Goal: Task Accomplishment & Management: Manage account settings

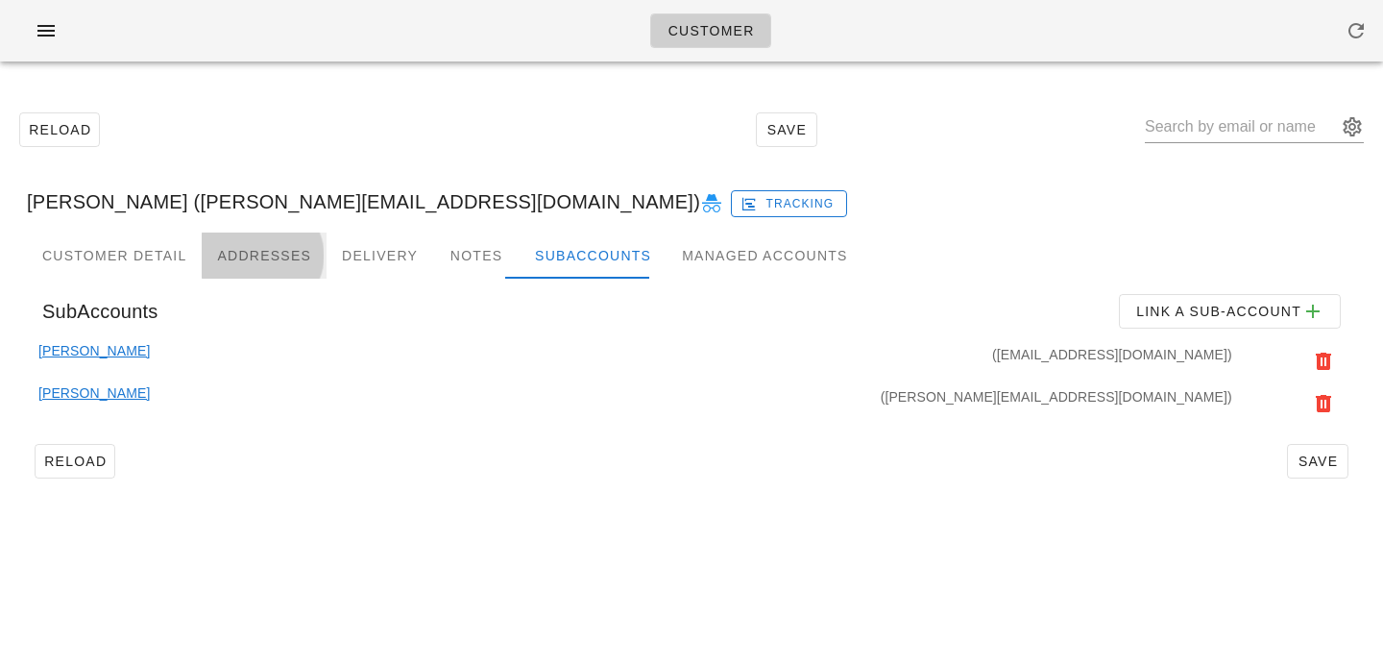
click at [247, 246] on div "Addresses" at bounding box center [264, 255] width 125 height 46
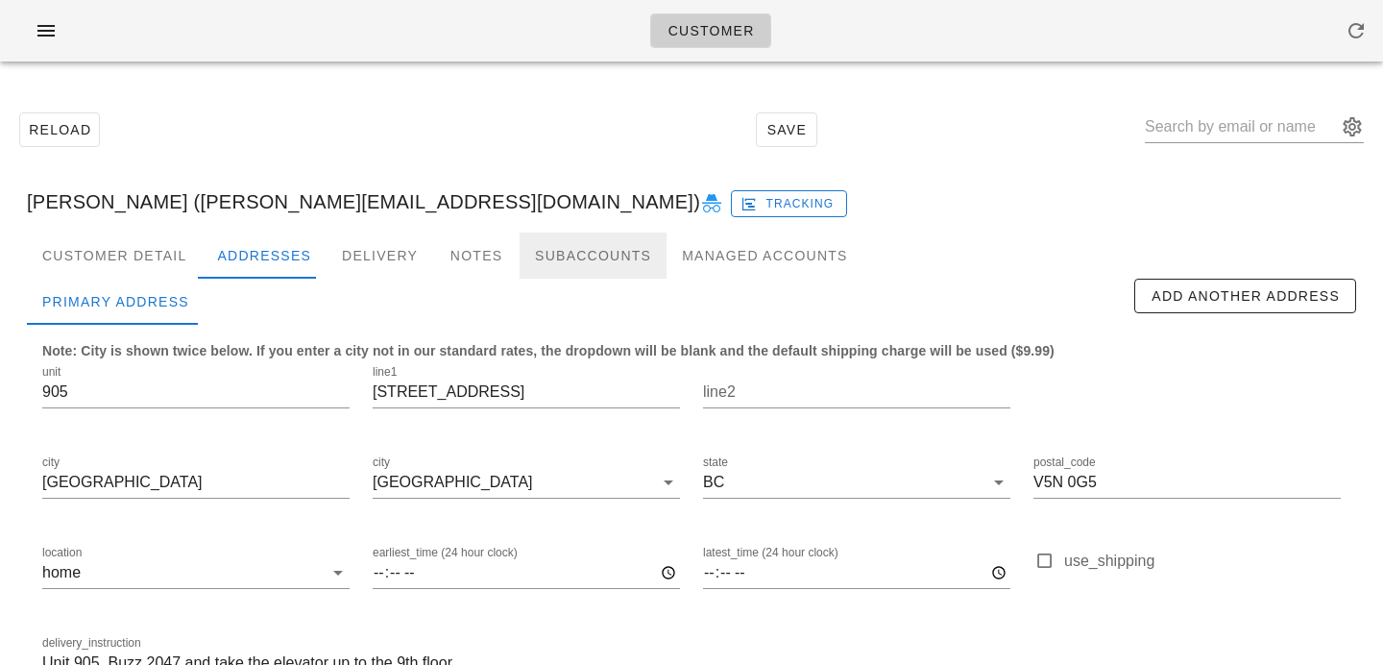
click at [520, 257] on div "Subaccounts" at bounding box center [593, 255] width 147 height 46
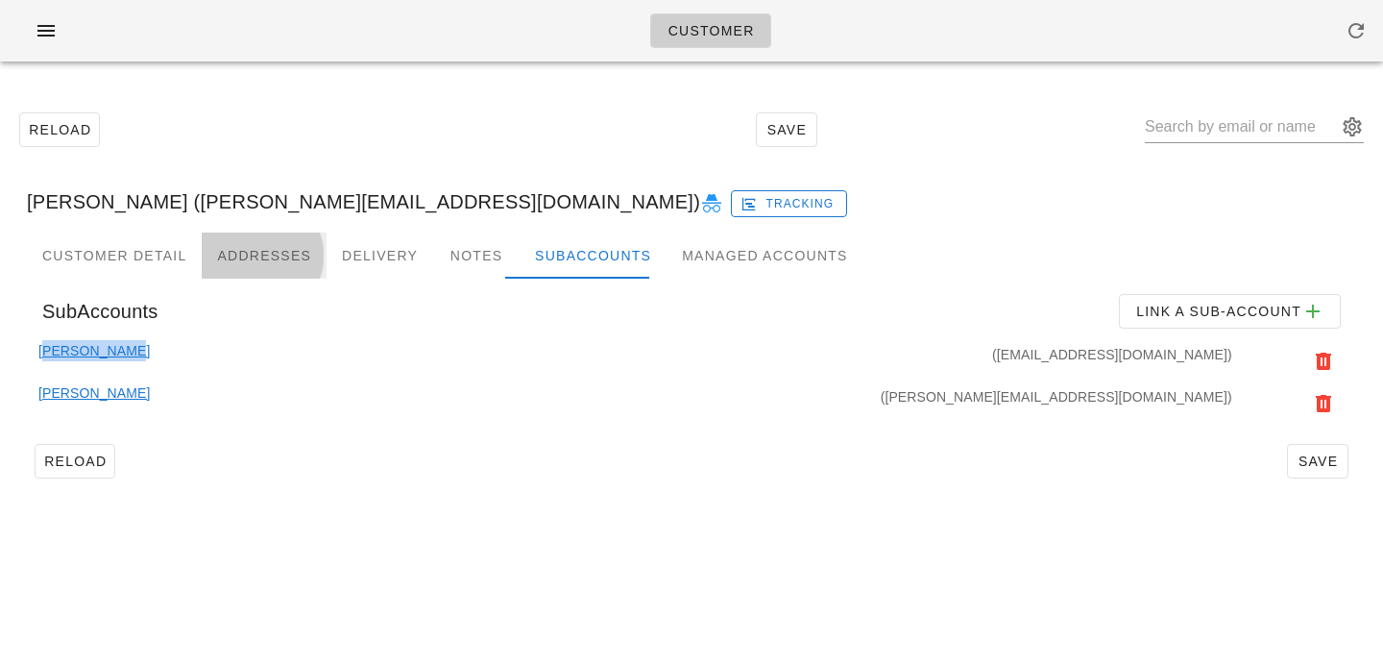
click at [248, 254] on div "Addresses" at bounding box center [264, 255] width 125 height 46
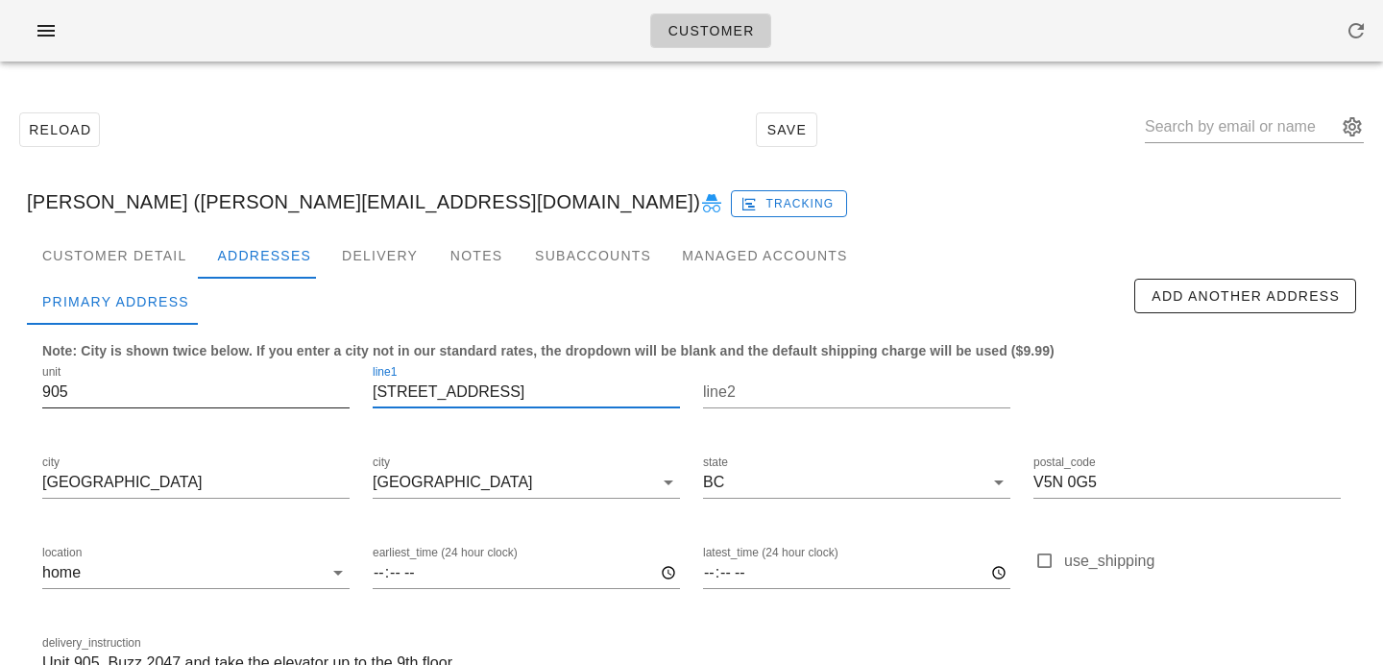
drag, startPoint x: 557, startPoint y: 395, endPoint x: 334, endPoint y: 368, distance: 224.4
click at [334, 368] on div "unit 905 line1 4638 Gladstone Street line2 city Vancouver city Vancouver state …" at bounding box center [691, 530] width 1321 height 361
drag, startPoint x: 1108, startPoint y: 483, endPoint x: 895, endPoint y: 438, distance: 217.9
click at [895, 438] on div "unit 905 line1 4638 Gladstone Street line2 city Vancouver city Vancouver state …" at bounding box center [691, 530] width 1321 height 361
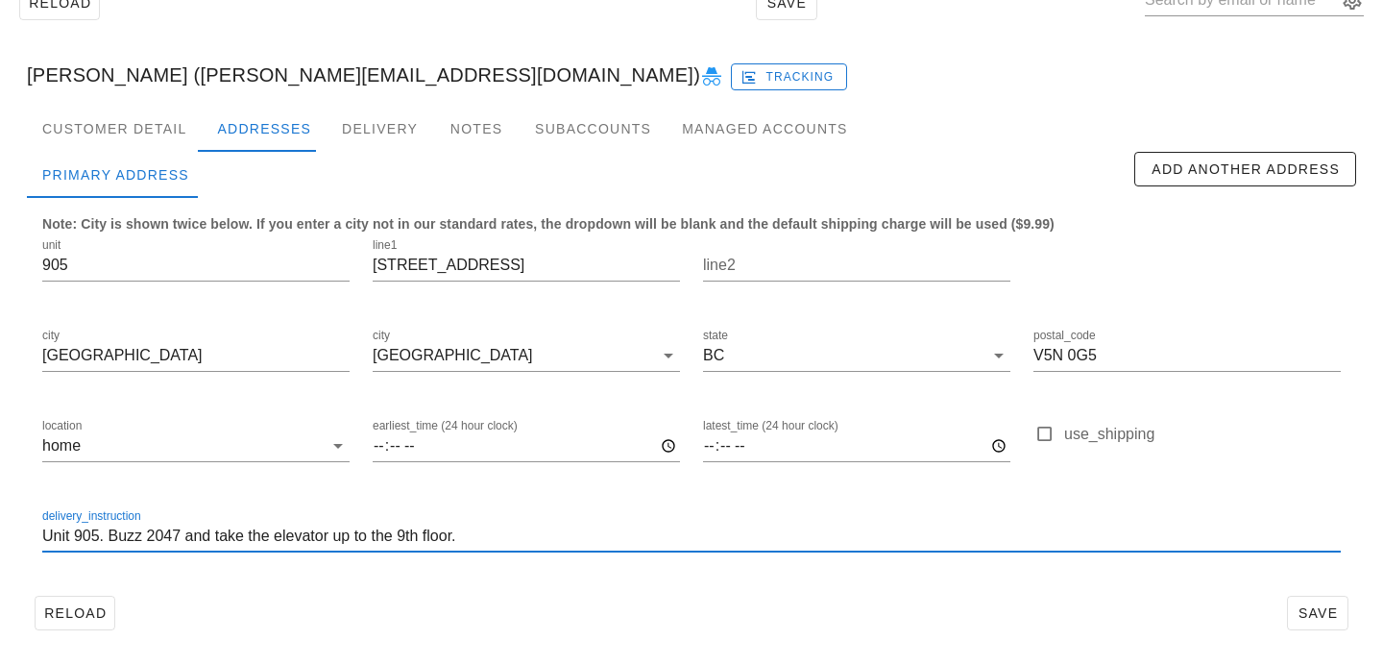
drag, startPoint x: 506, startPoint y: 541, endPoint x: 0, endPoint y: 511, distance: 507.0
click at [0, 511] on div "Reload Save Amrit Manhas (amritmanhas@hotmail.com) Tracking Customer Detail Add…" at bounding box center [691, 307] width 1383 height 714
click at [634, 601] on div "Reload Save" at bounding box center [691, 613] width 1329 height 50
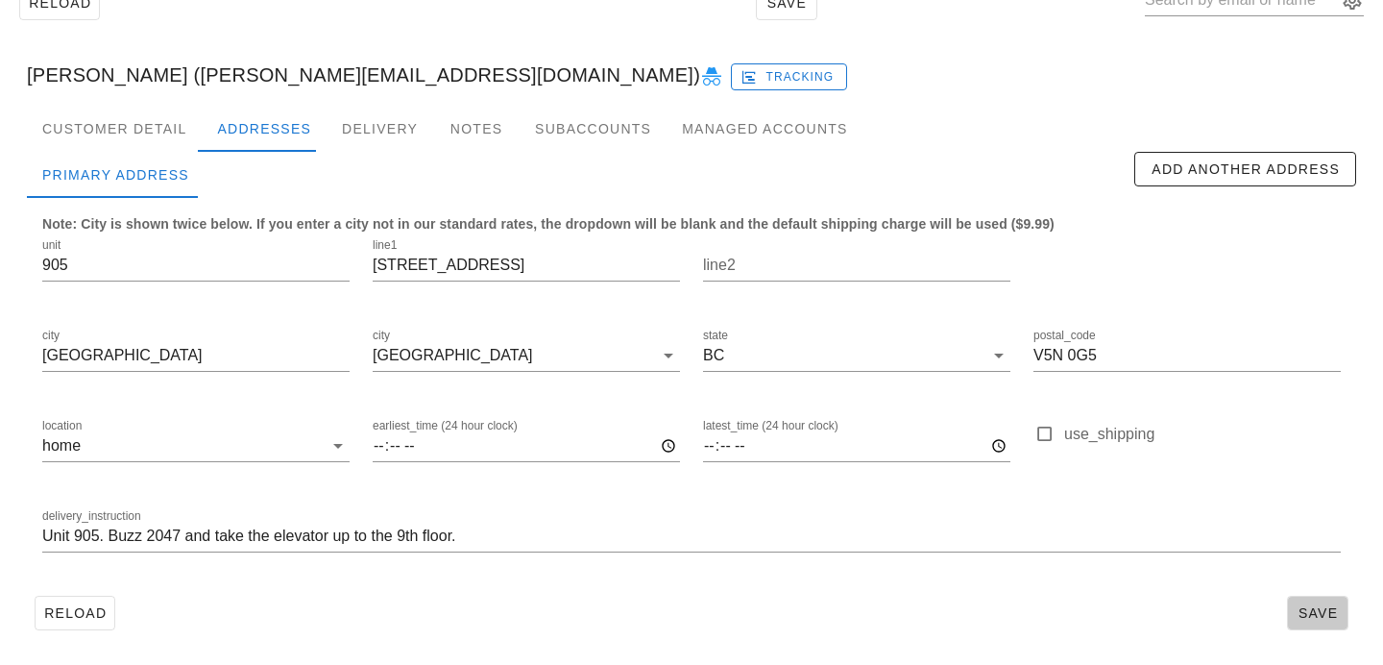
click at [1315, 613] on span "Save" at bounding box center [1317, 612] width 44 height 15
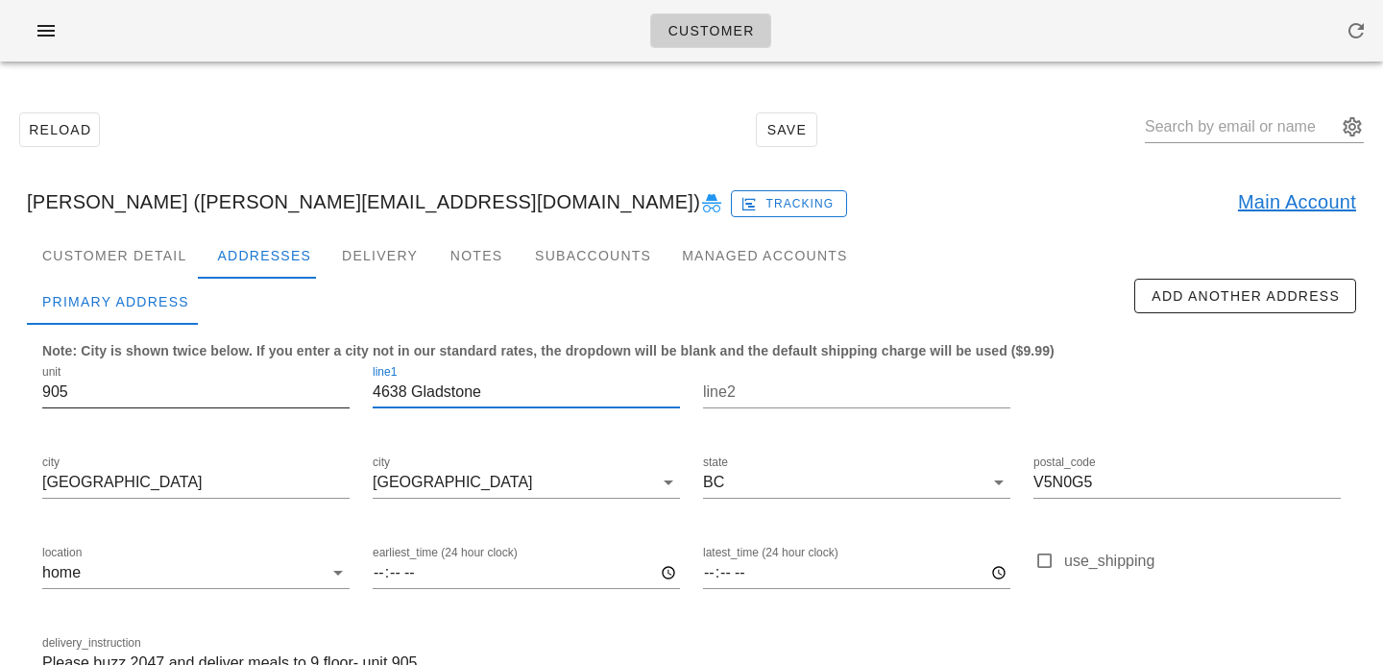
drag, startPoint x: 504, startPoint y: 387, endPoint x: 156, endPoint y: 387, distance: 348.6
click at [167, 387] on div "unit 905 line1 4638 Gladstone line2 city Vancouver city Vancouver state BC post…" at bounding box center [691, 530] width 1321 height 361
paste input "Street"
type input "[STREET_ADDRESS]"
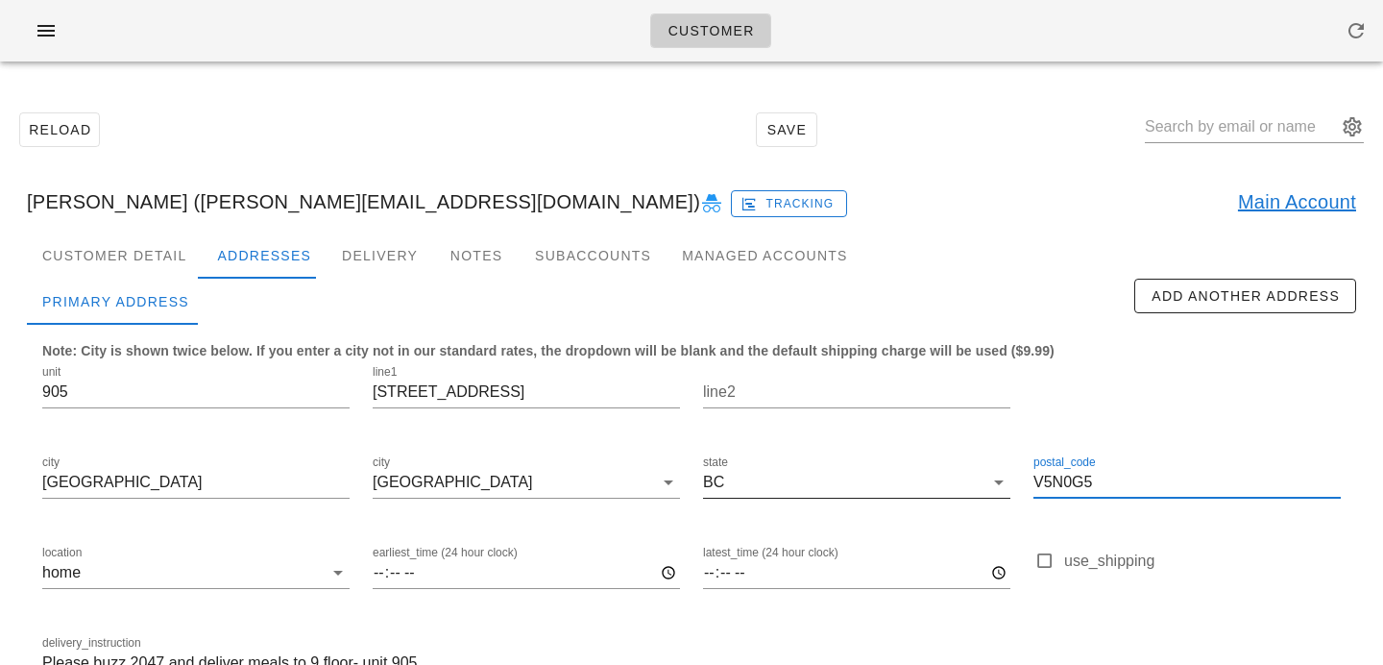
drag, startPoint x: 1115, startPoint y: 473, endPoint x: 889, endPoint y: 462, distance: 226.0
click at [896, 469] on div "unit 905 line1 4638 Gladstone Street line2 city Vancouver city Vancouver state …" at bounding box center [691, 530] width 1321 height 361
paste input "text"
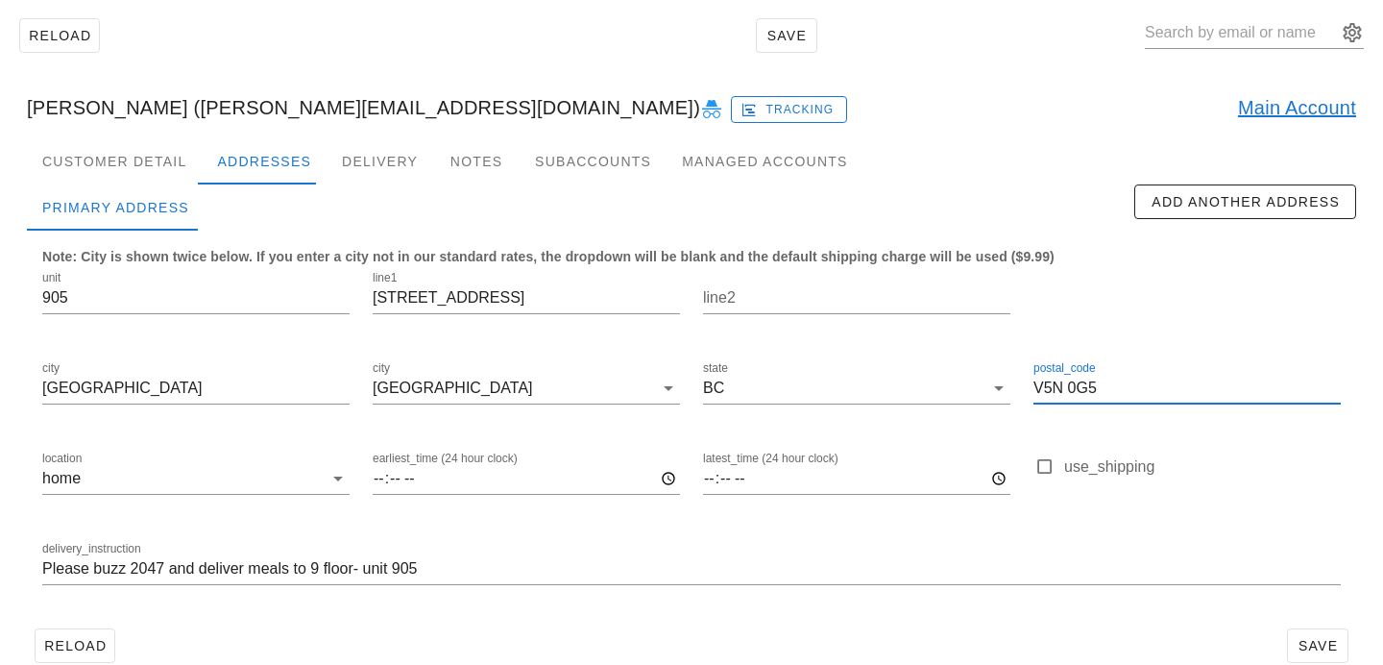
scroll to position [127, 0]
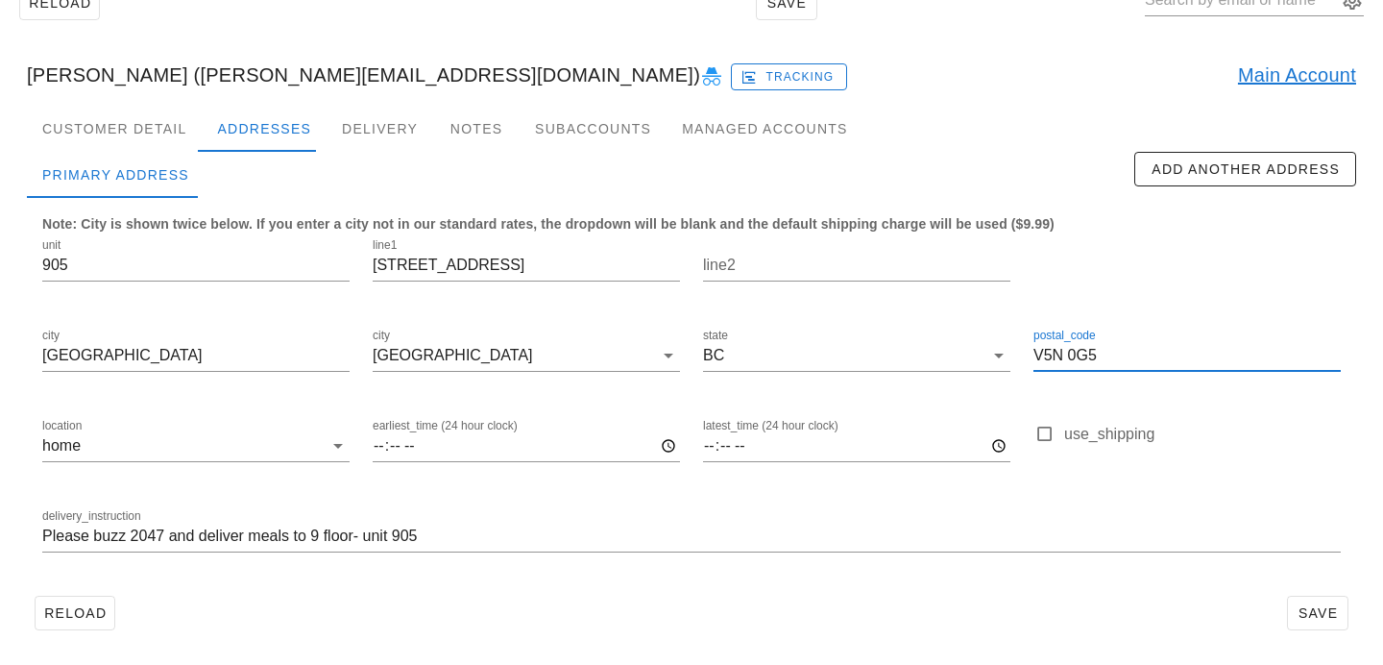
type input "V5N 0G5"
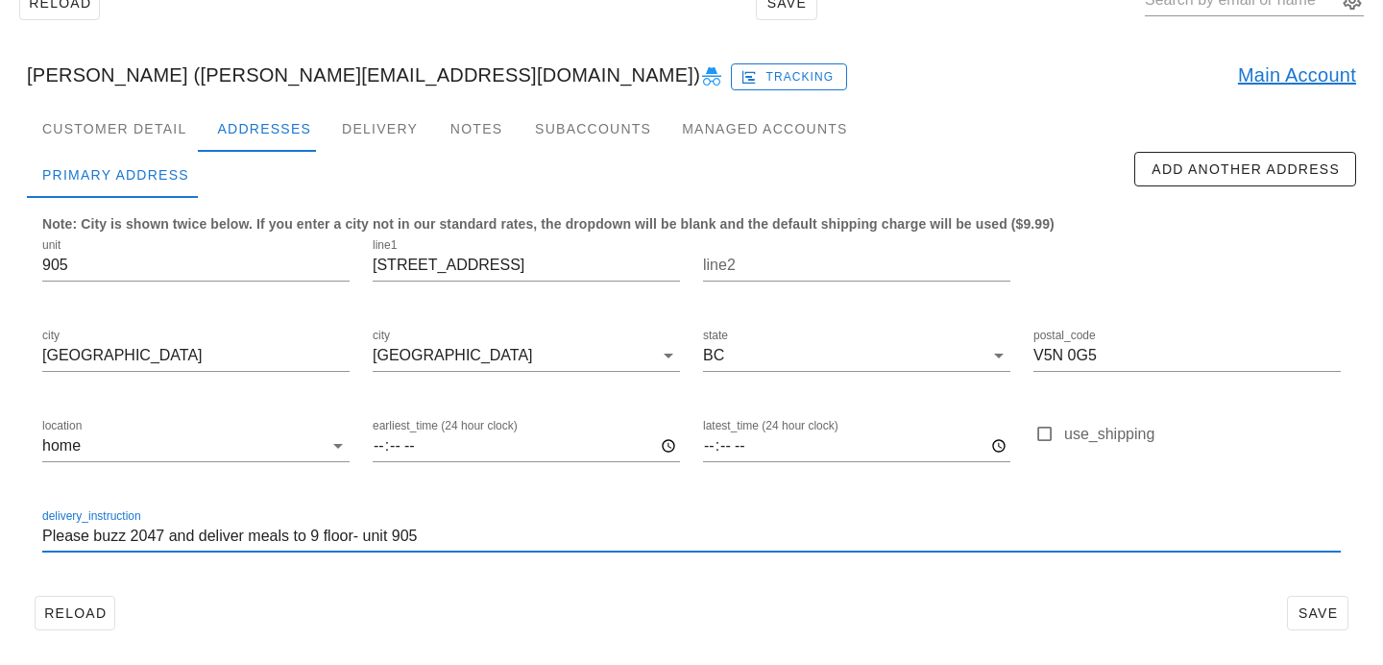
drag, startPoint x: 455, startPoint y: 531, endPoint x: 41, endPoint y: 491, distance: 415.9
click at [41, 491] on div "unit 905 line1 4638 Gladstone Street line2 city Vancouver city Vancouver state …" at bounding box center [691, 403] width 1321 height 361
paste input "Unit 905. Buzz 2047 and take the elevator up to the 9th floor."
type input "Unit 905. Buzz 2047 and take the elevator up to the 9th floor."
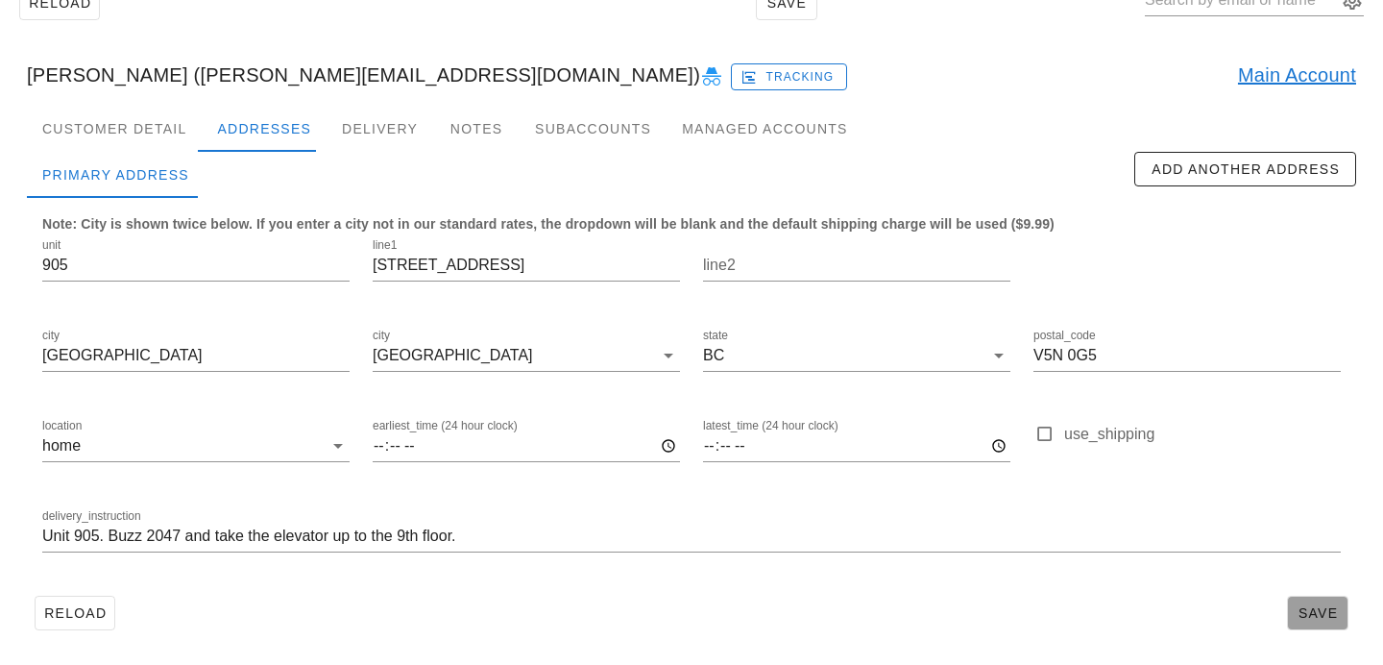
click at [1289, 603] on button "Save" at bounding box center [1317, 612] width 61 height 35
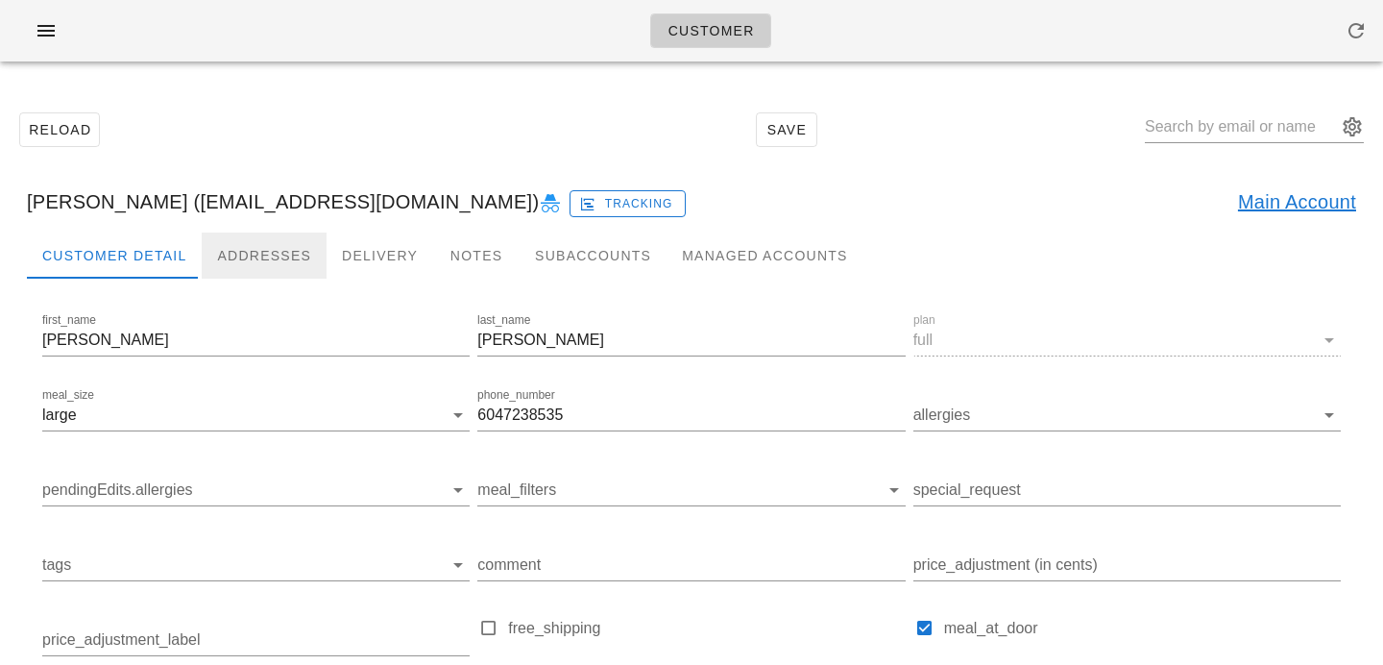
click at [271, 251] on div "Addresses" at bounding box center [264, 255] width 125 height 46
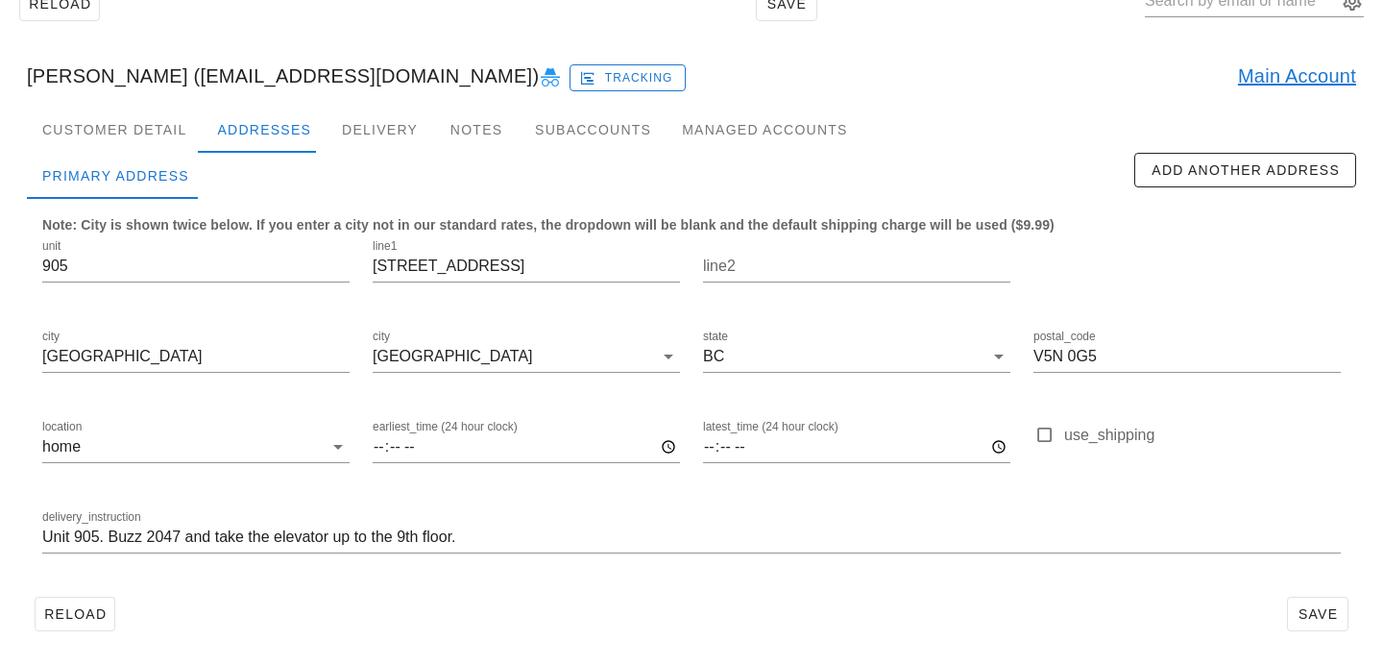
scroll to position [127, 0]
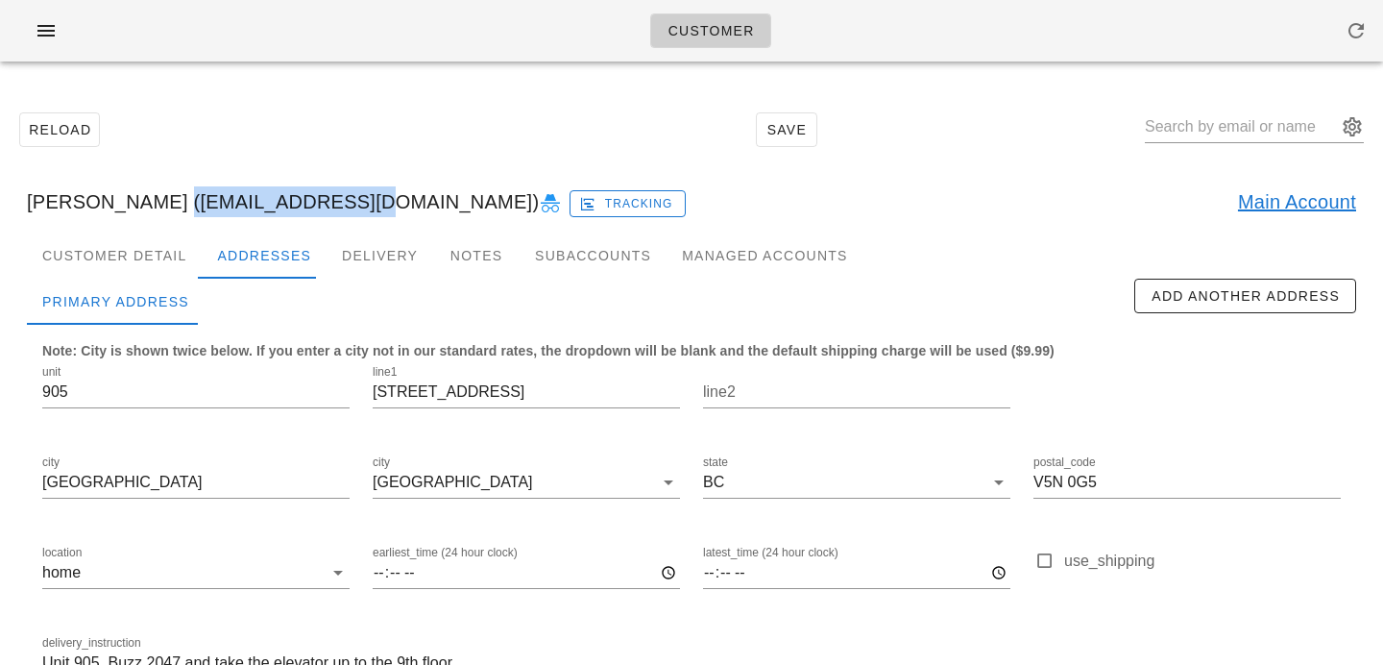
drag, startPoint x: 165, startPoint y: 206, endPoint x: 348, endPoint y: 201, distance: 182.5
click at [348, 201] on div "Angad Manku (Asluongo@gmail.com) Tracking Main Account" at bounding box center [692, 201] width 1360 height 61
copy div "Asluongo@gmail.com"
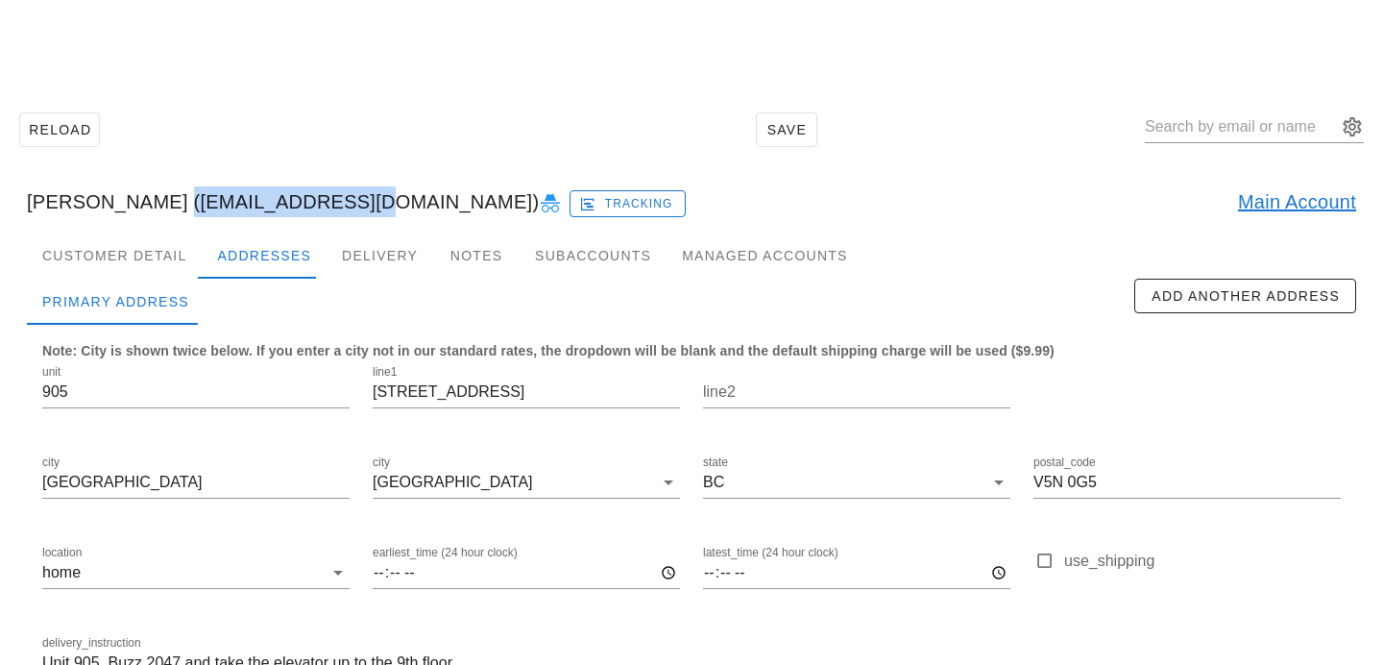
scroll to position [127, 0]
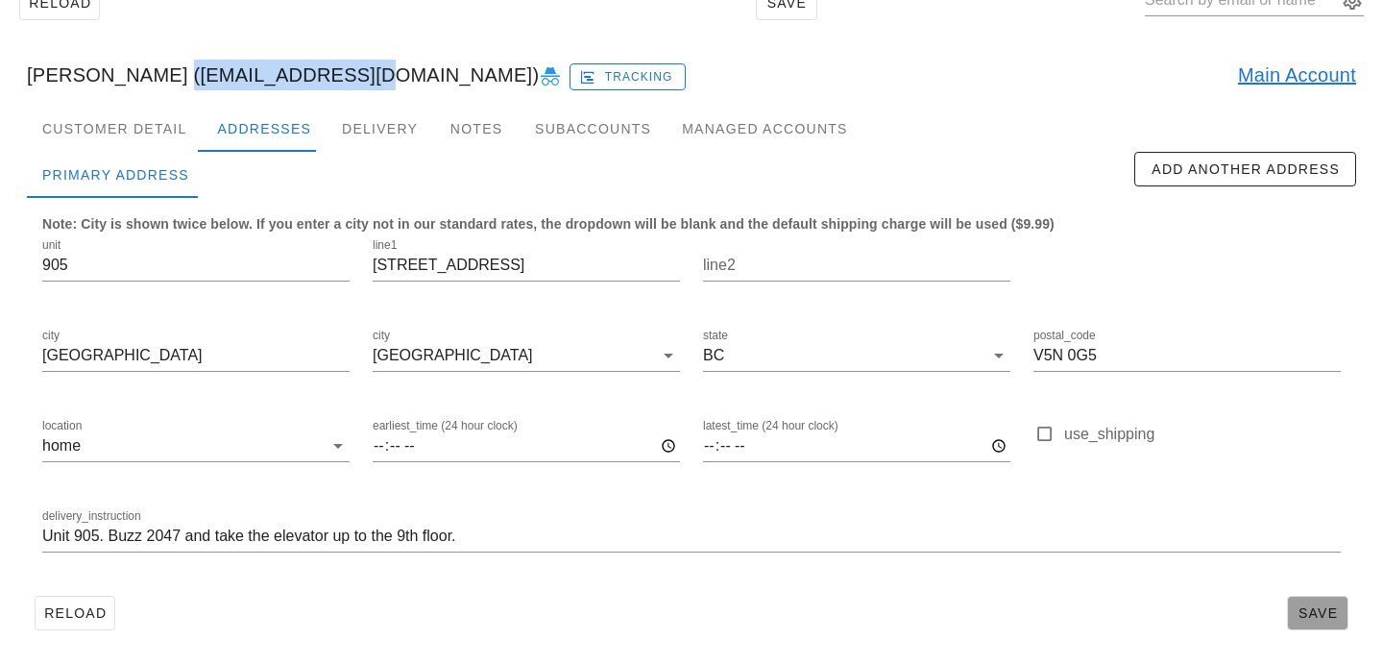
click at [1324, 611] on span "Save" at bounding box center [1317, 612] width 44 height 15
click at [260, 24] on div "Reload Save" at bounding box center [692, 3] width 1360 height 83
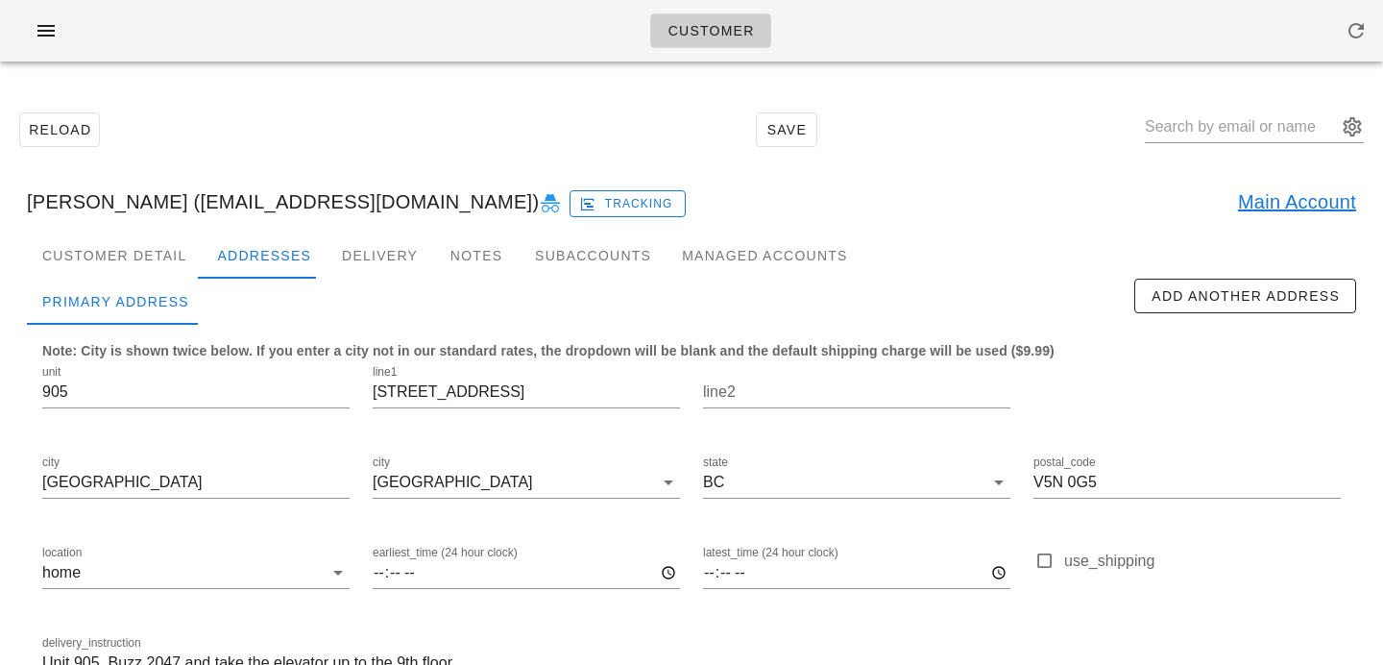
scroll to position [127, 0]
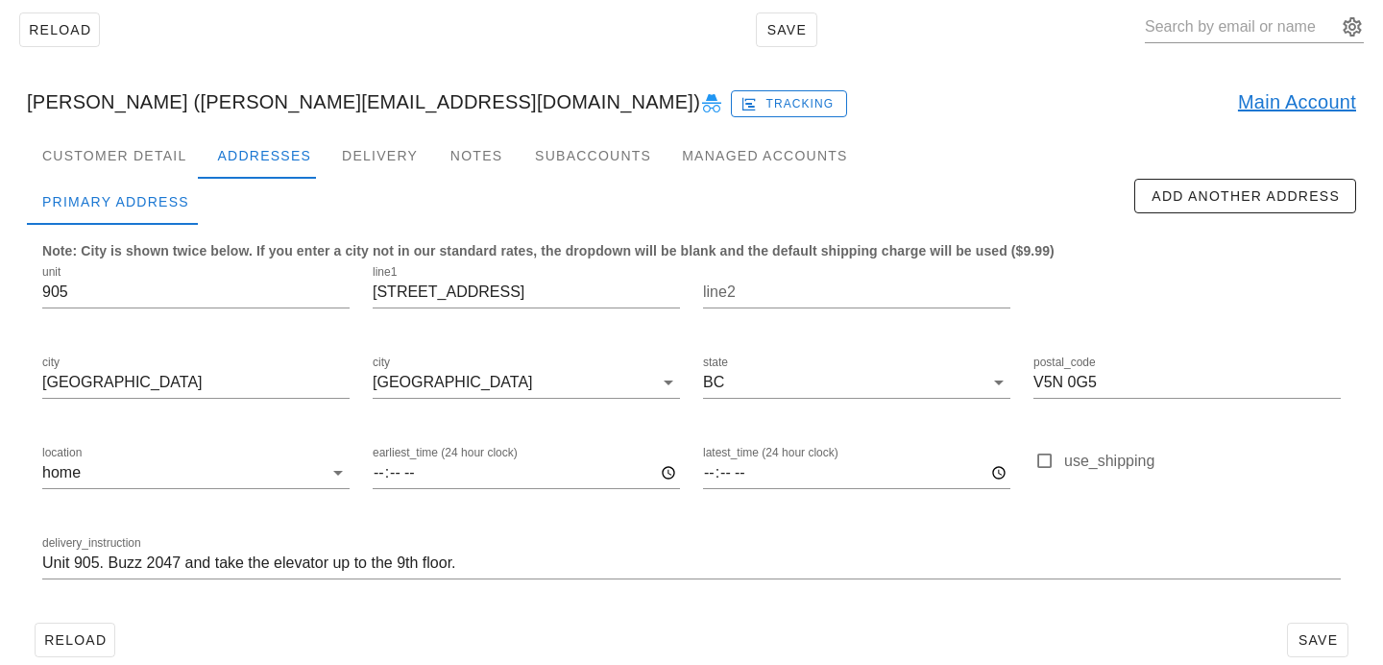
scroll to position [127, 0]
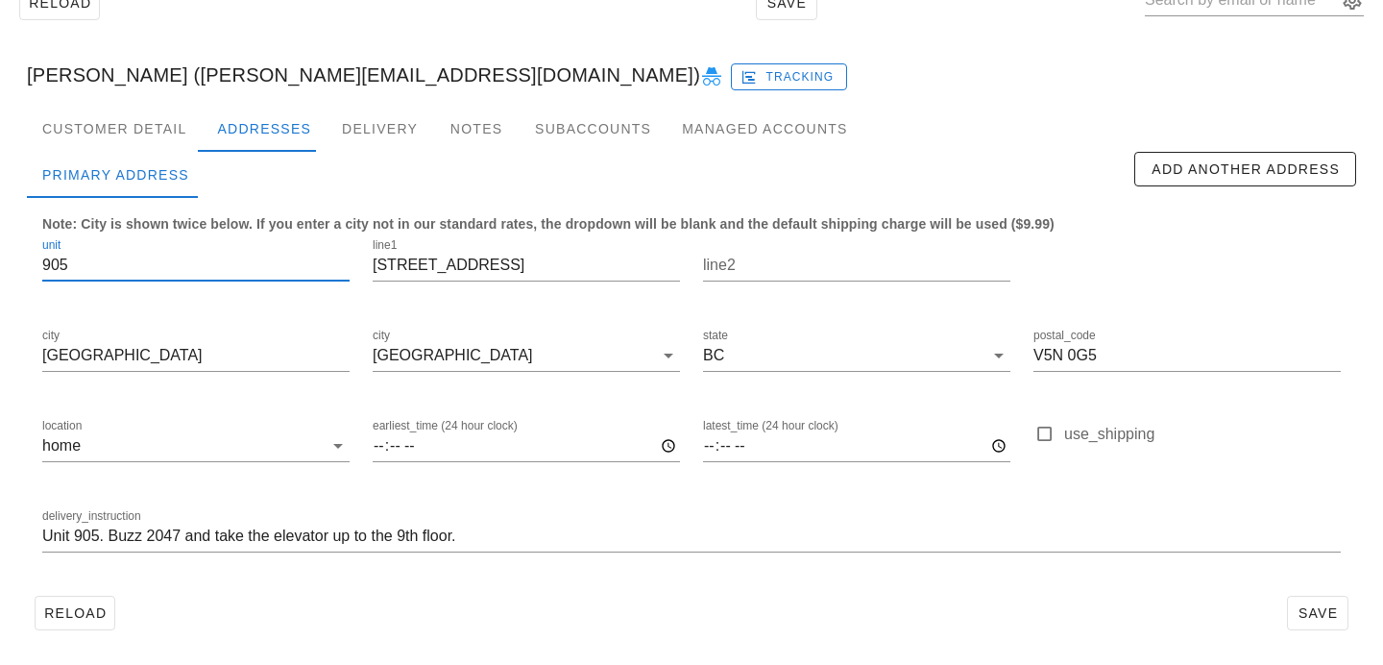
drag, startPoint x: 78, startPoint y: 268, endPoint x: 17, endPoint y: 261, distance: 60.9
click at [18, 261] on div "Customer Detail Addresses Delivery Notes Subaccounts Managed Accounts Primary A…" at bounding box center [692, 379] width 1360 height 547
drag, startPoint x: 577, startPoint y: 265, endPoint x: 376, endPoint y: 230, distance: 203.8
click at [376, 230] on div "line1 [STREET_ADDRESS]" at bounding box center [526, 268] width 330 height 90
drag, startPoint x: 159, startPoint y: 361, endPoint x: 0, endPoint y: 344, distance: 160.3
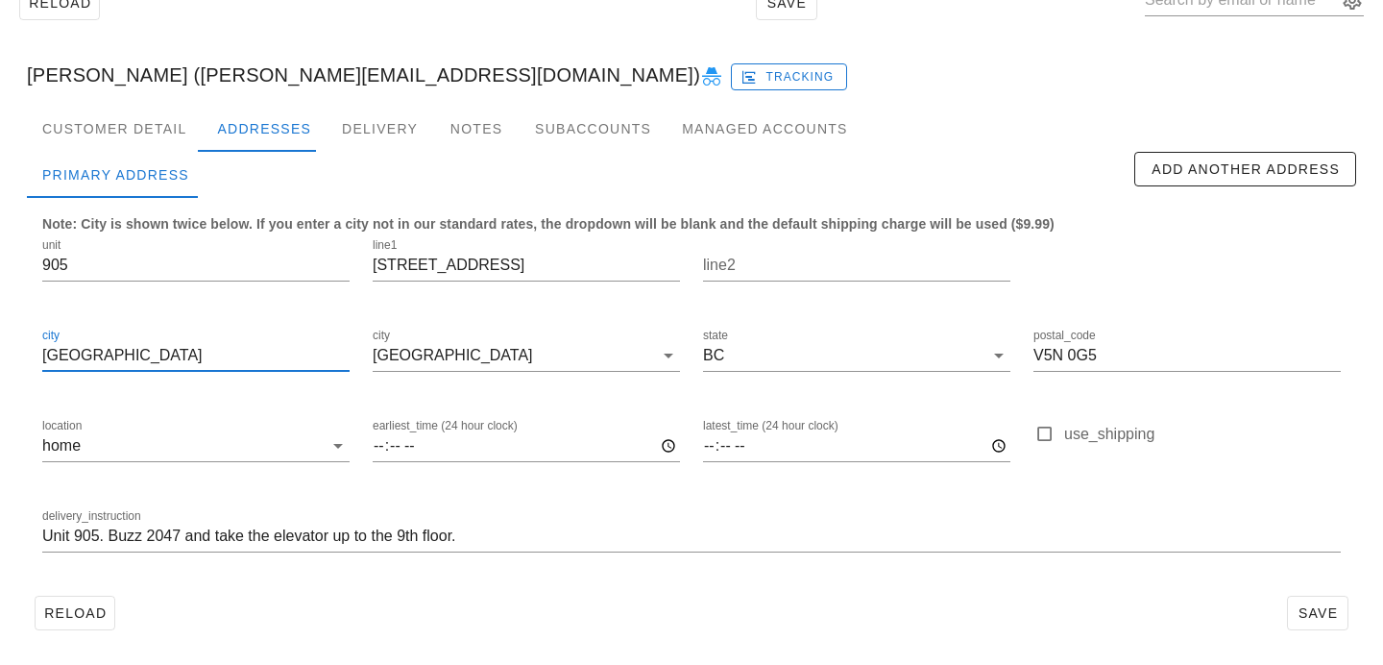
click at [0, 344] on div "Reload Save [PERSON_NAME] ([EMAIL_ADDRESS][DOMAIN_NAME]) Tracking Customer Deta…" at bounding box center [691, 307] width 1383 height 714
drag, startPoint x: 1107, startPoint y: 363, endPoint x: 926, endPoint y: 340, distance: 183.0
click at [926, 340] on div "unit 905 line1 [STREET_ADDRESS] postal_code V5N 0G5 location home earliest_time…" at bounding box center [691, 403] width 1321 height 361
paste input "ancouver"
type input "V5N 0G5"
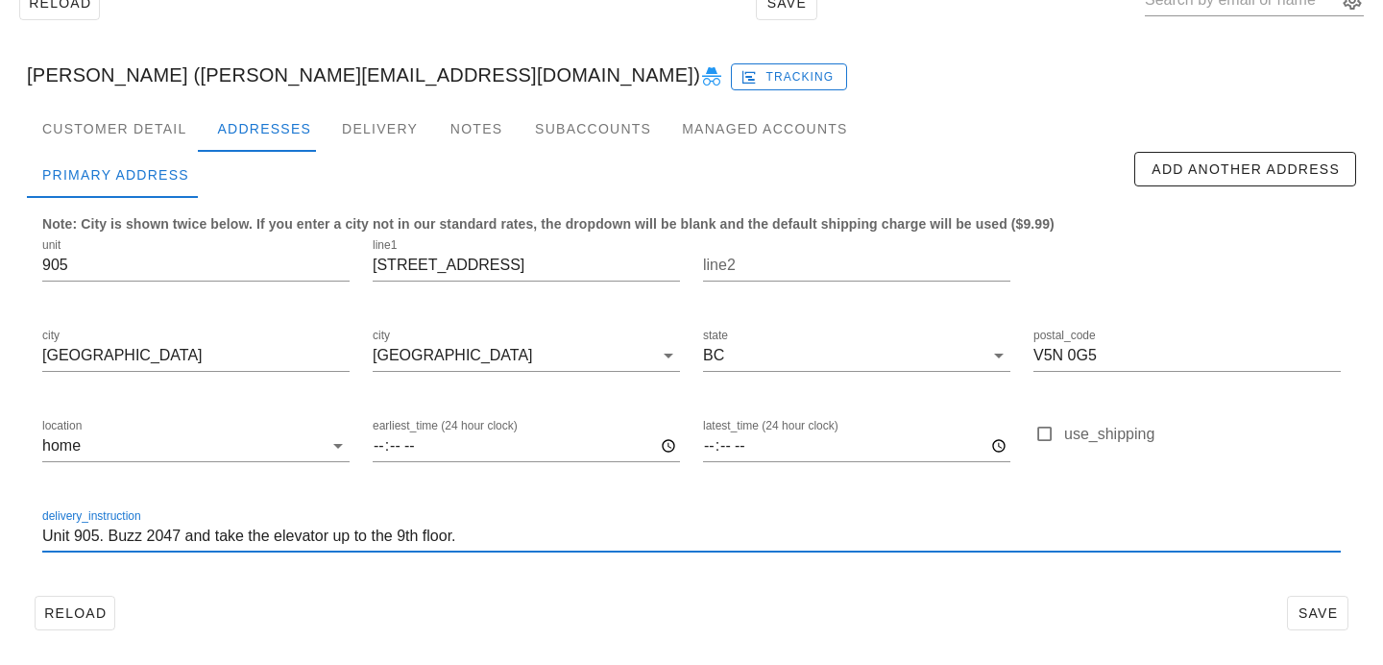
drag, startPoint x: 495, startPoint y: 545, endPoint x: 102, endPoint y: 521, distance: 393.5
click at [102, 521] on div "delivery_instruction Unit 905. Buzz 2047 and take the elevator up to the 9th fl…" at bounding box center [691, 536] width 1298 height 31
click at [101, 521] on label "delivery_instruction" at bounding box center [91, 516] width 99 height 14
click at [441, 543] on input "Unit 905. Buzz 2047 and take the elevator up to the 9th floor." at bounding box center [691, 536] width 1298 height 31
drag, startPoint x: 474, startPoint y: 533, endPoint x: 149, endPoint y: 486, distance: 328.9
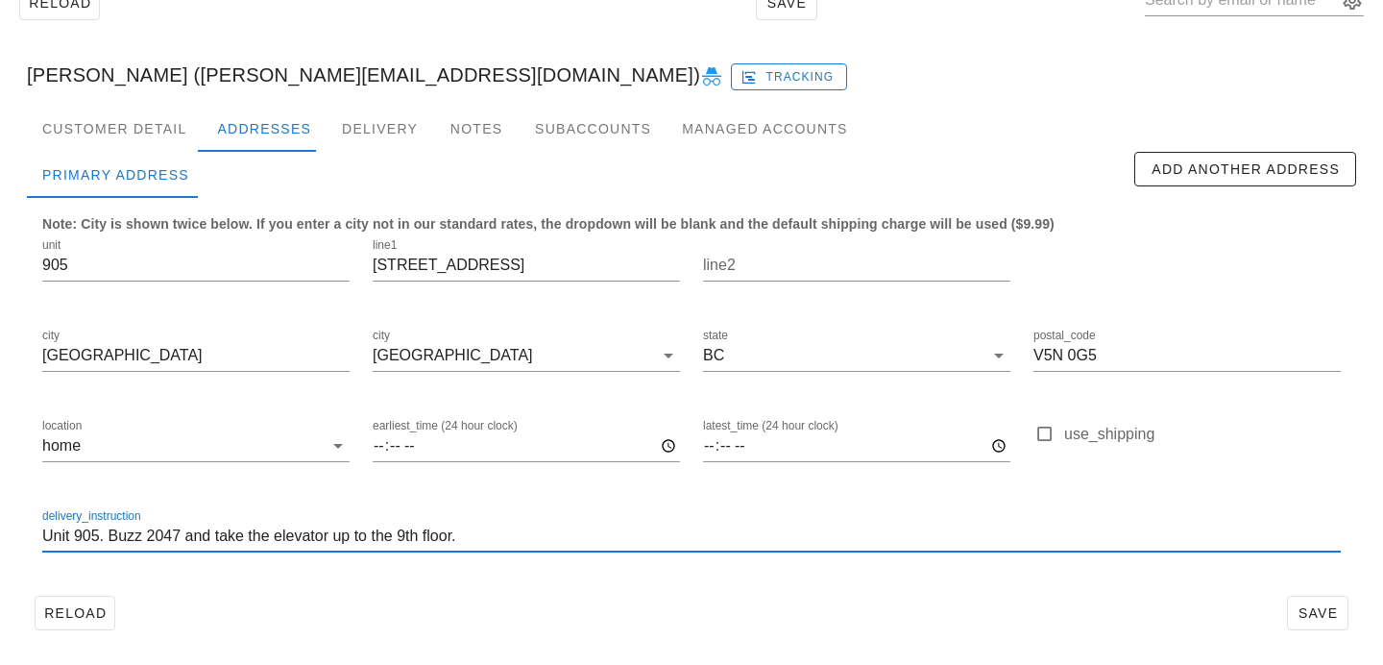
click at [149, 486] on div "unit 905 line1 4638 Gladstone Street line2 city Vancouver city Vancouver state …" at bounding box center [691, 403] width 1321 height 361
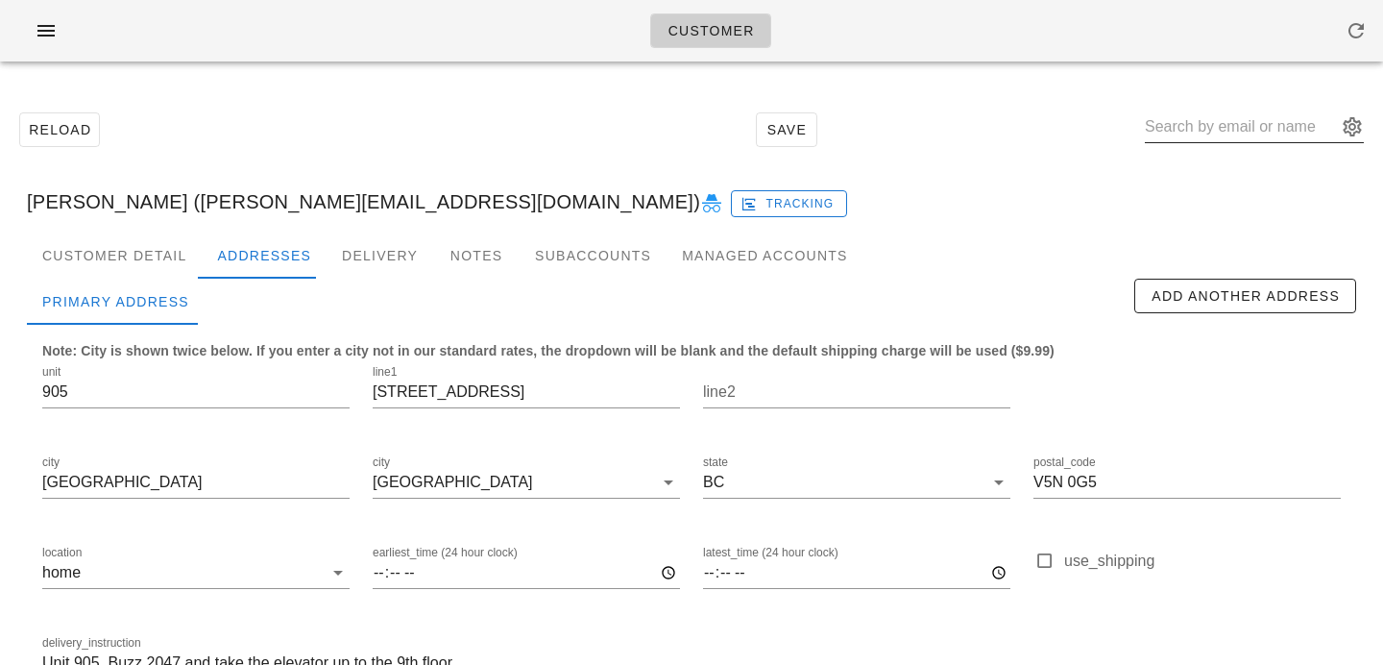
click at [1221, 139] on input "text" at bounding box center [1241, 126] width 192 height 31
paste input "[EMAIL_ADDRESS][DOMAIN_NAME]"
type input "[EMAIL_ADDRESS][DOMAIN_NAME]"
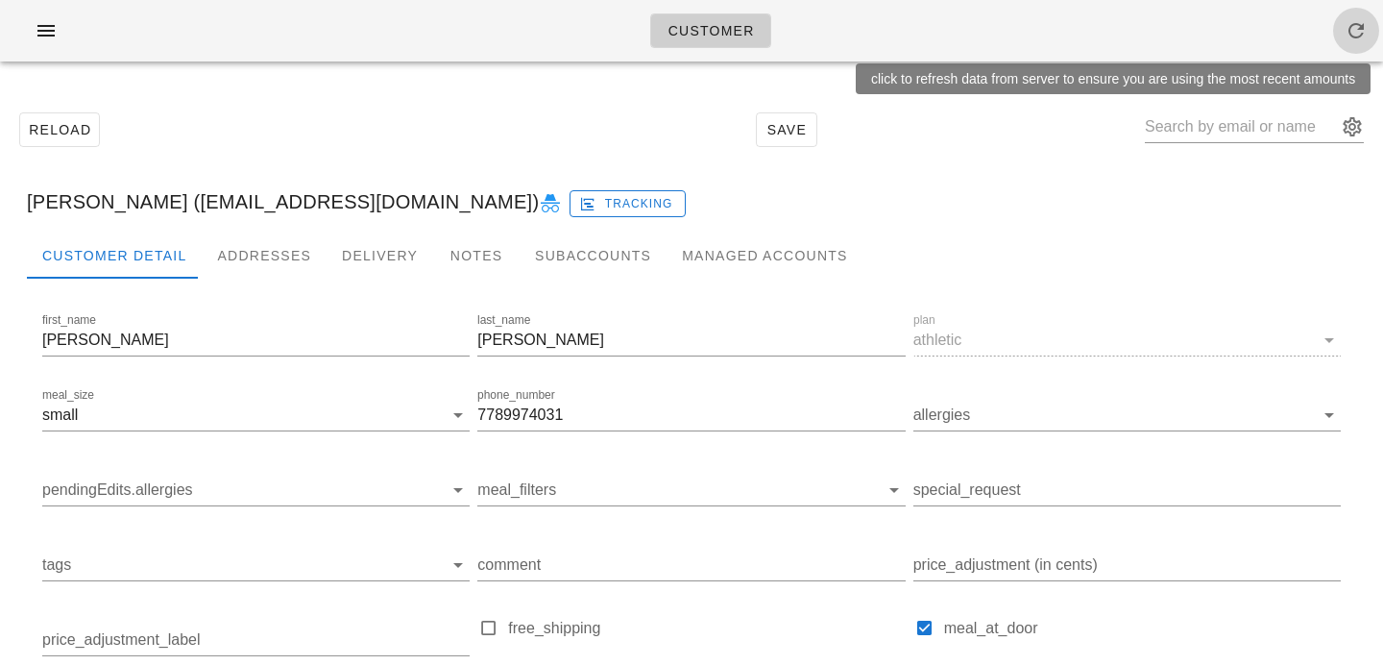
click at [1360, 30] on icon "button" at bounding box center [1355, 30] width 23 height 23
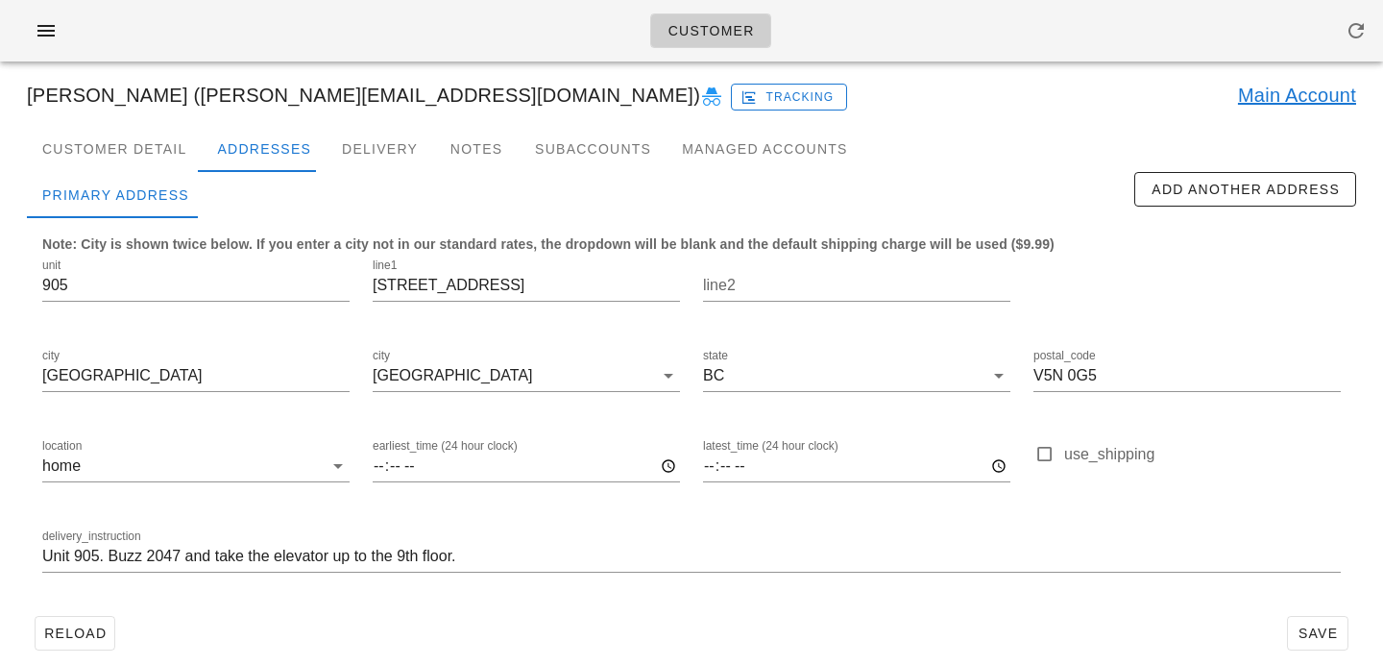
scroll to position [85, 0]
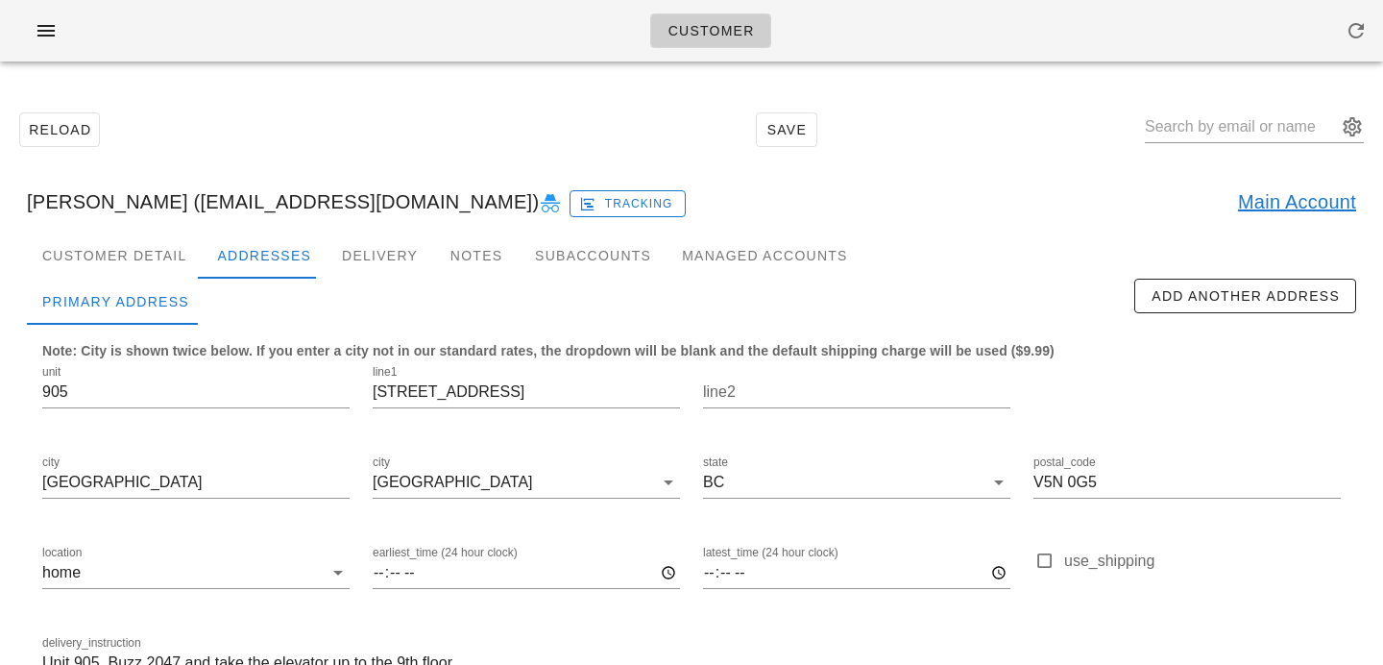
scroll to position [127, 0]
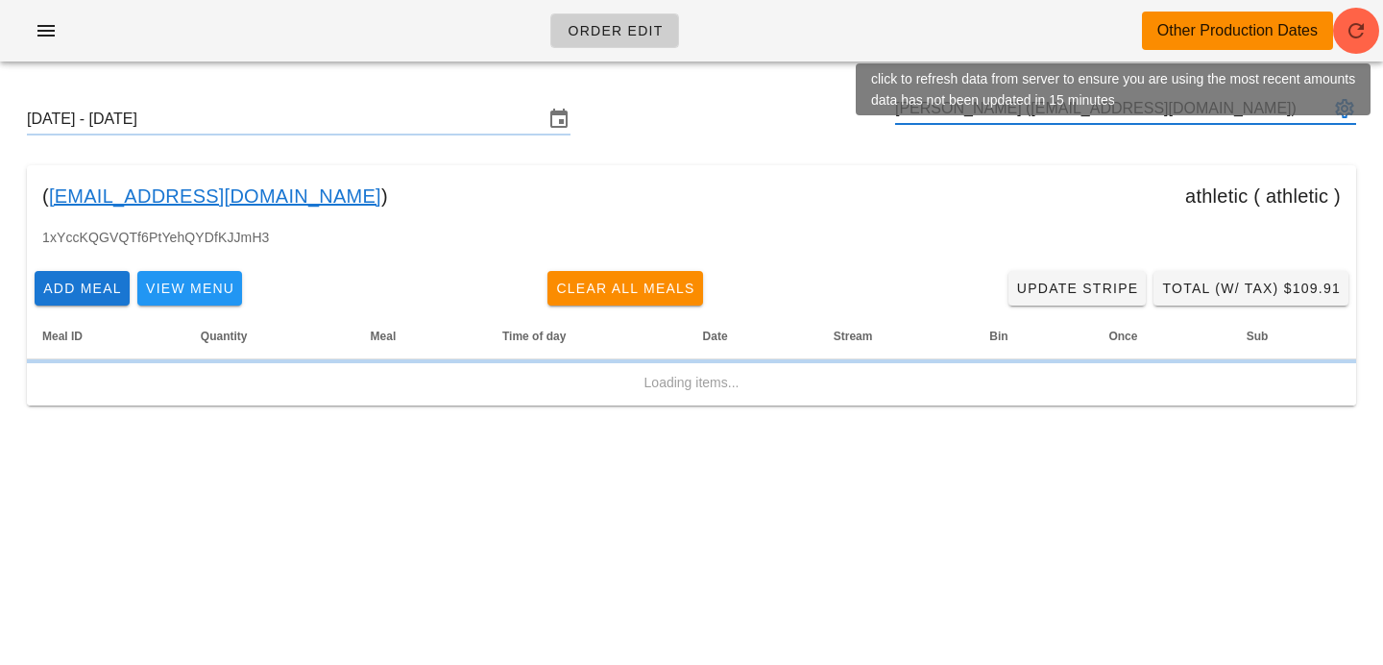
type input "[PERSON_NAME] ([EMAIL_ADDRESS][DOMAIN_NAME])"
click at [1362, 27] on icon "button" at bounding box center [1355, 30] width 23 height 23
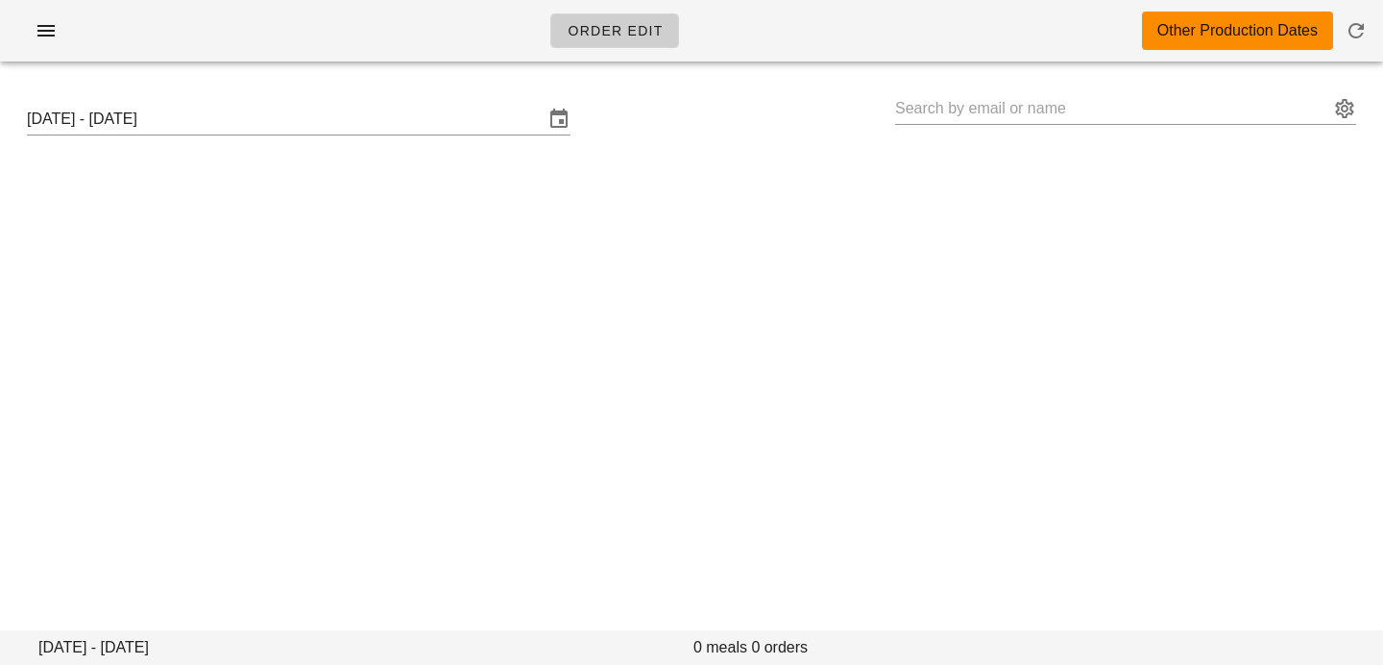
type input "[PERSON_NAME] ([EMAIL_ADDRESS][DOMAIN_NAME])"
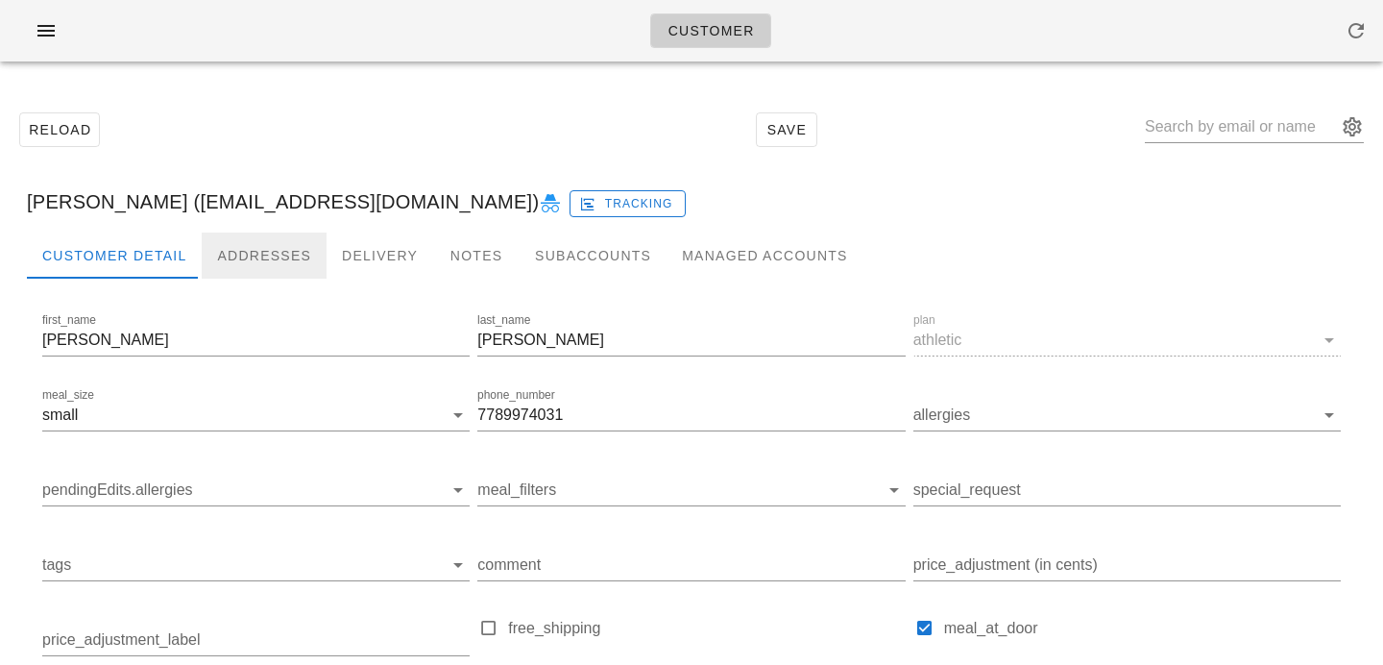
click at [304, 266] on div "Addresses" at bounding box center [264, 255] width 125 height 46
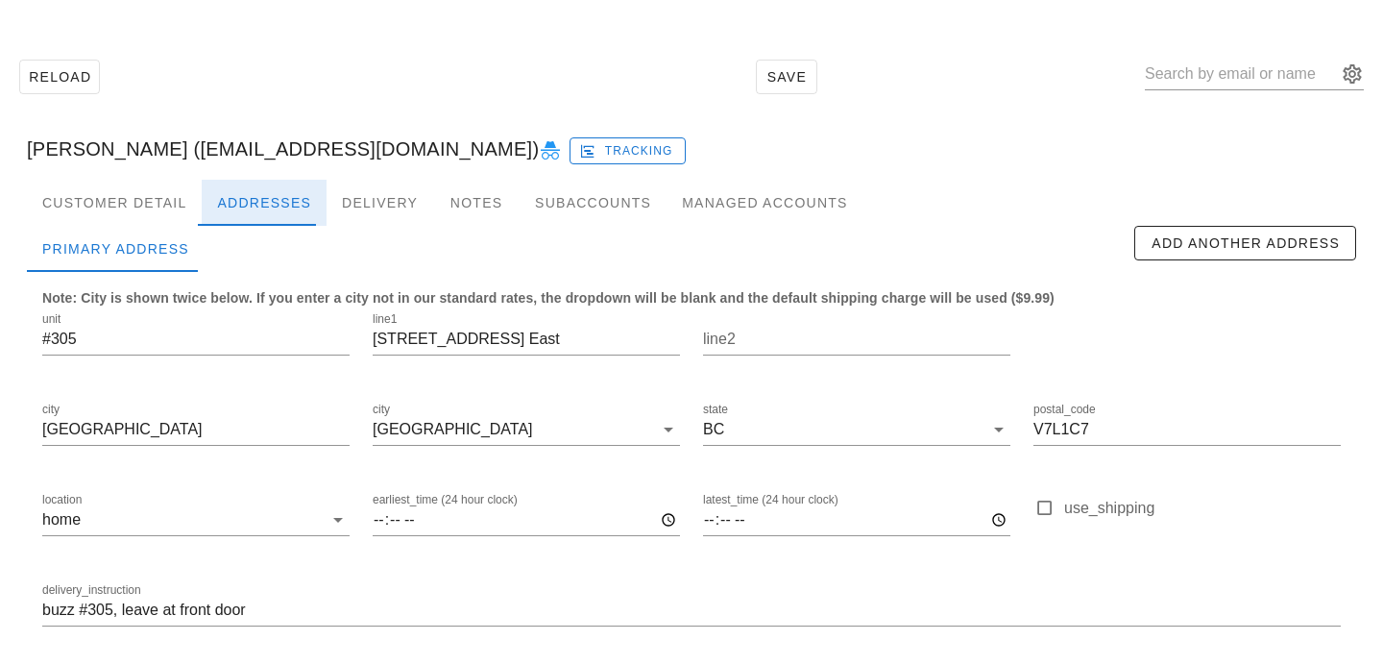
scroll to position [127, 0]
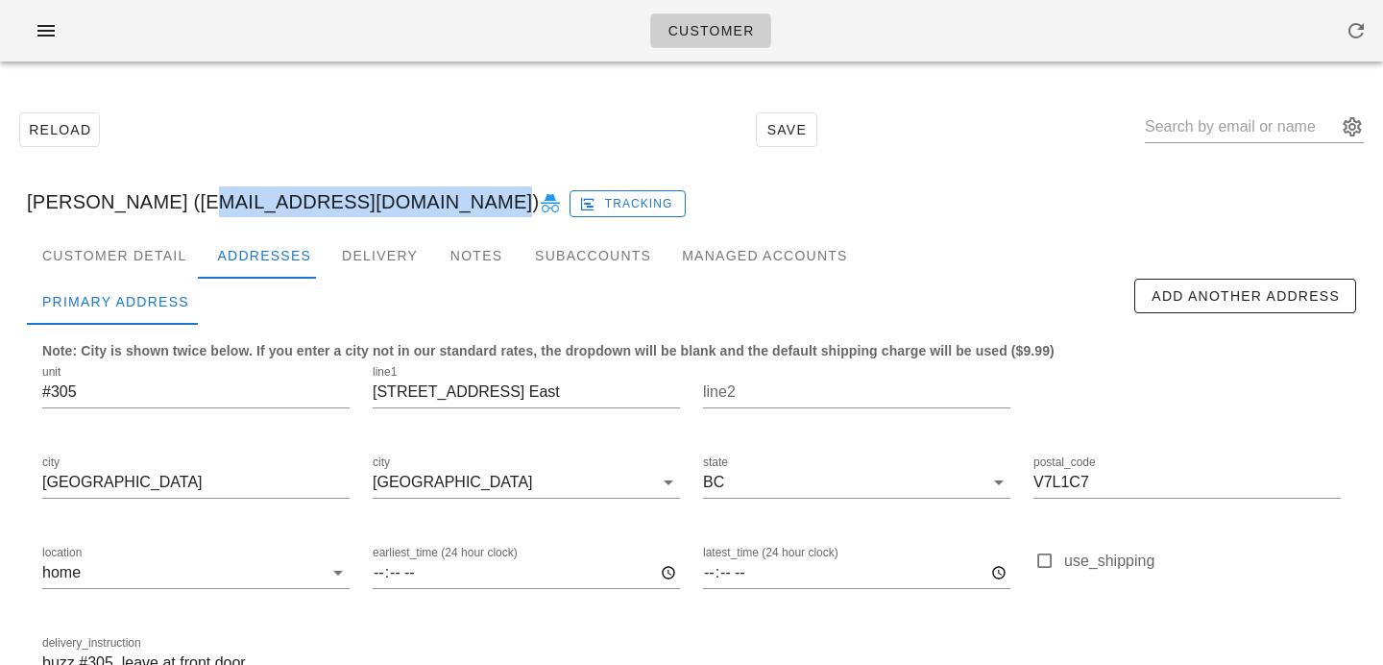
drag, startPoint x: 181, startPoint y: 201, endPoint x: 435, endPoint y: 206, distance: 254.6
click at [435, 206] on div "[PERSON_NAME] ([EMAIL_ADDRESS][DOMAIN_NAME]) Tracking" at bounding box center [692, 201] width 1360 height 61
copy div "[EMAIL_ADDRESS][DOMAIN_NAME]"
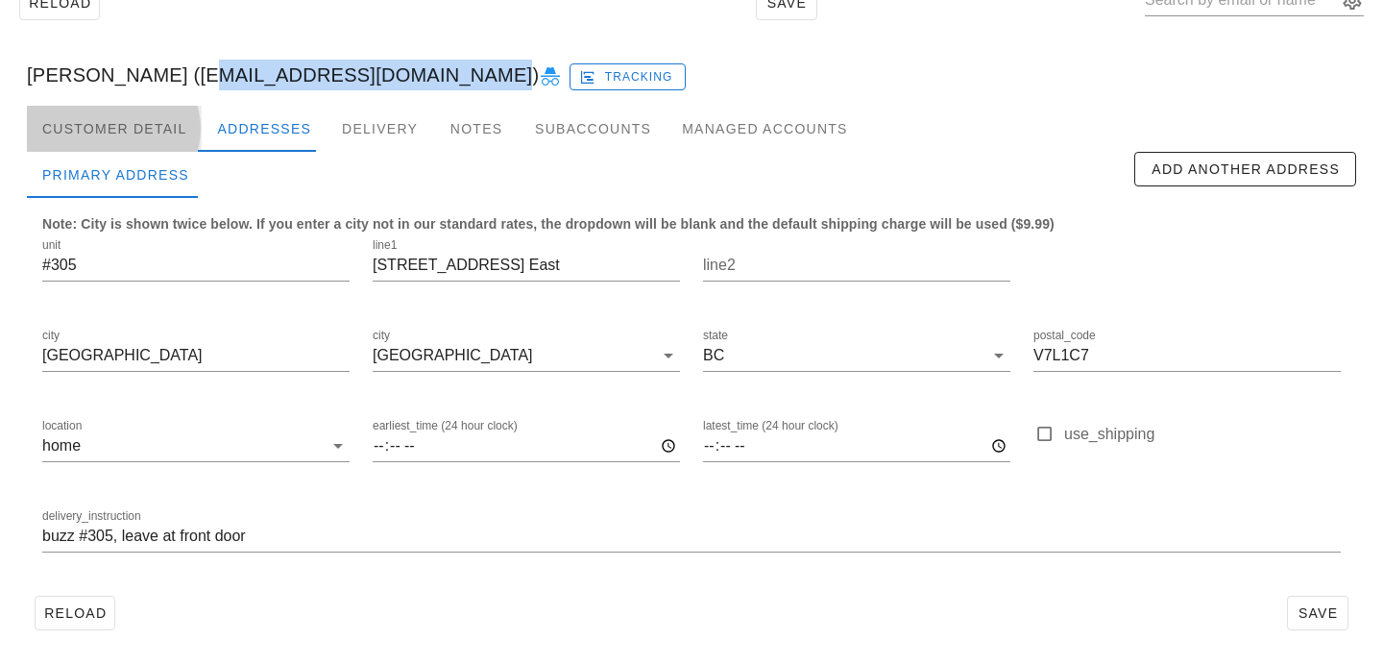
click at [164, 125] on div "Customer Detail" at bounding box center [114, 129] width 175 height 46
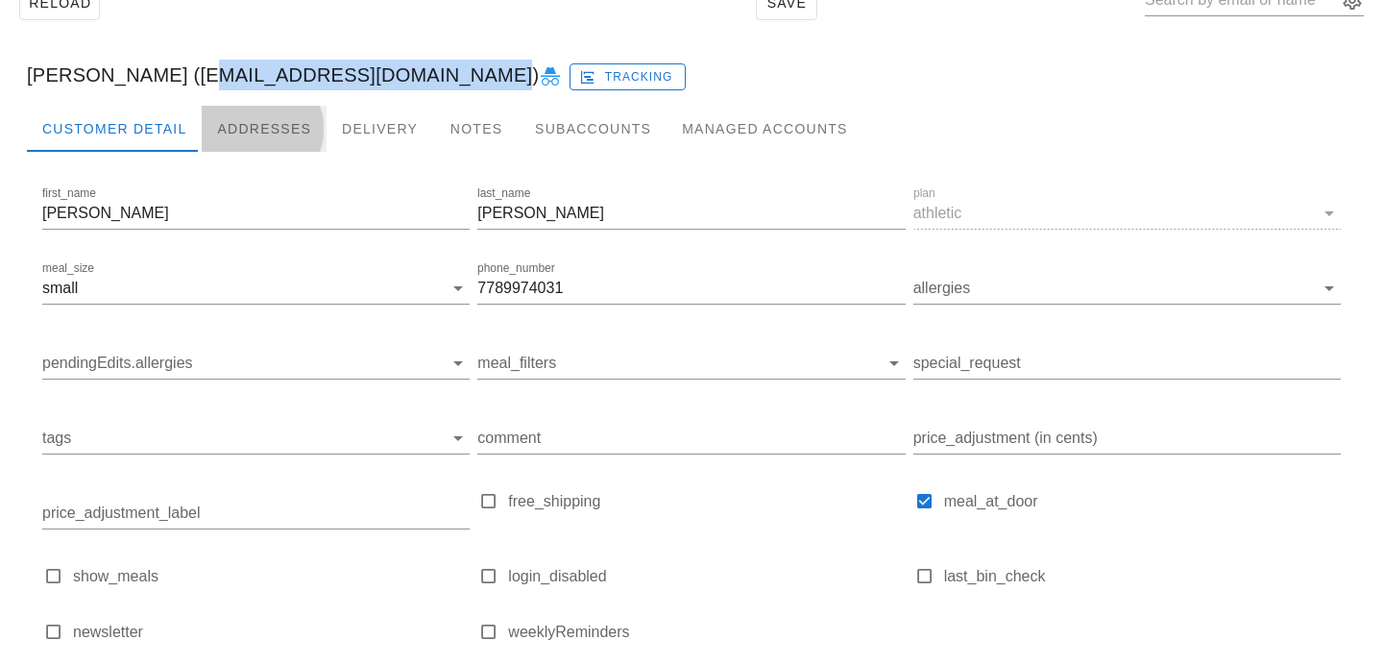
click at [238, 135] on div "Addresses" at bounding box center [264, 129] width 125 height 46
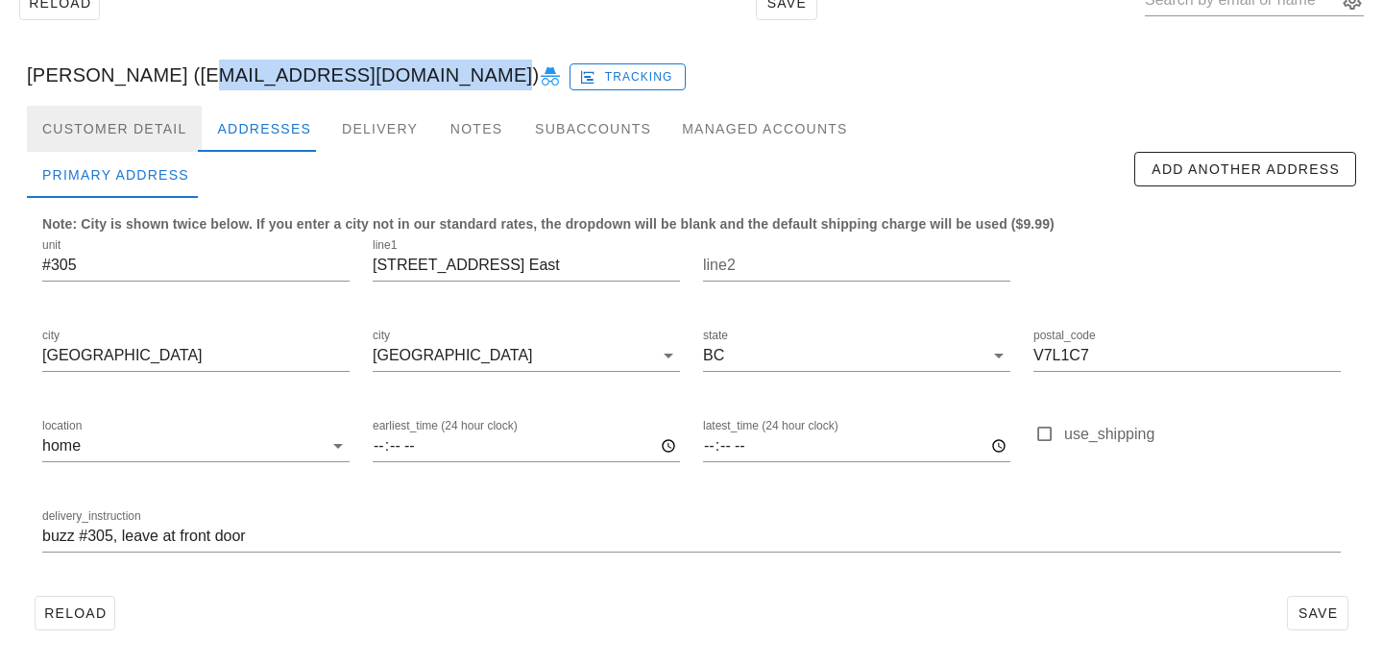
click at [167, 134] on div "Customer Detail" at bounding box center [114, 129] width 175 height 46
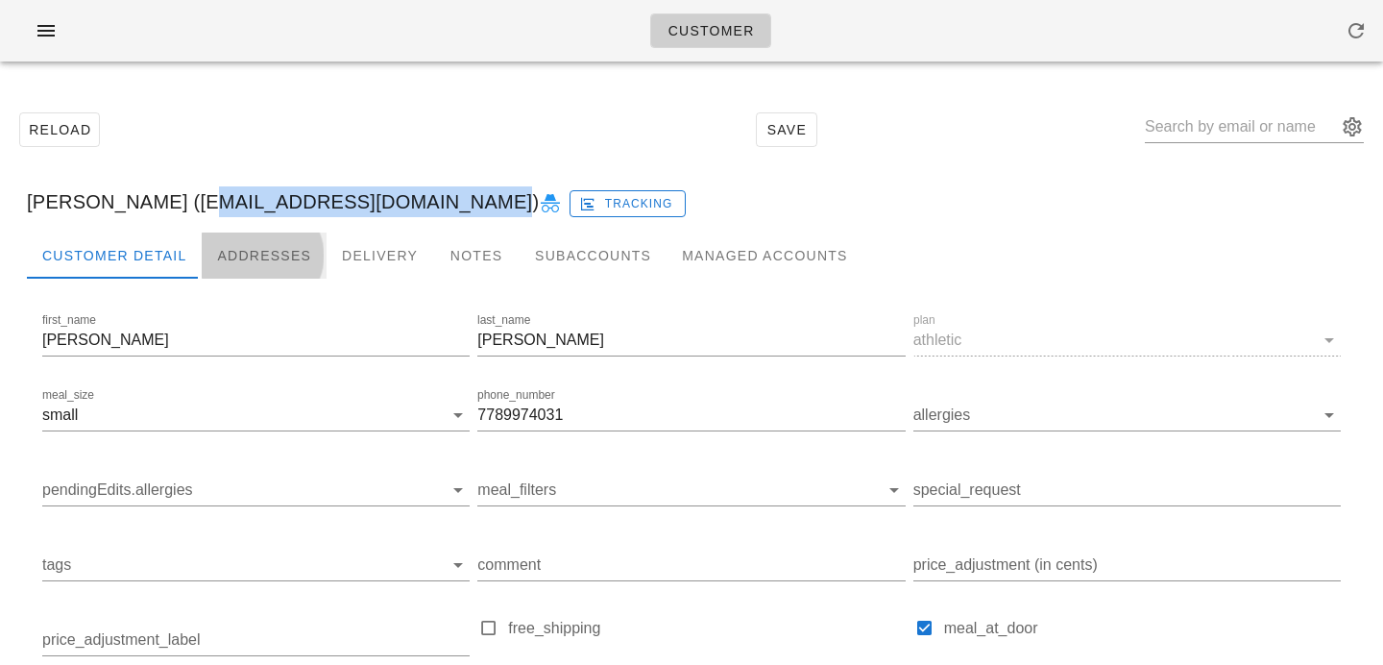
click at [286, 248] on div "Addresses" at bounding box center [264, 255] width 125 height 46
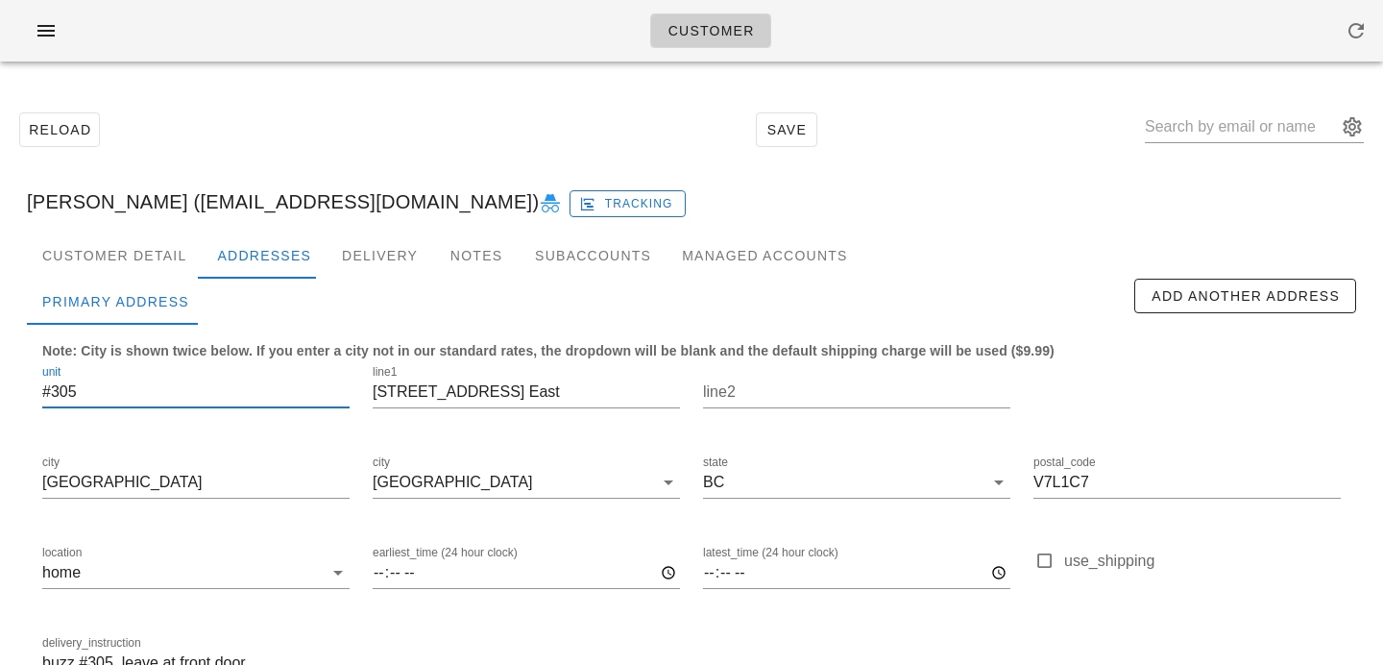
click at [51, 388] on input "#305" at bounding box center [195, 391] width 307 height 31
type input "305"
click at [438, 389] on input "[STREET_ADDRESS] East" at bounding box center [526, 391] width 307 height 31
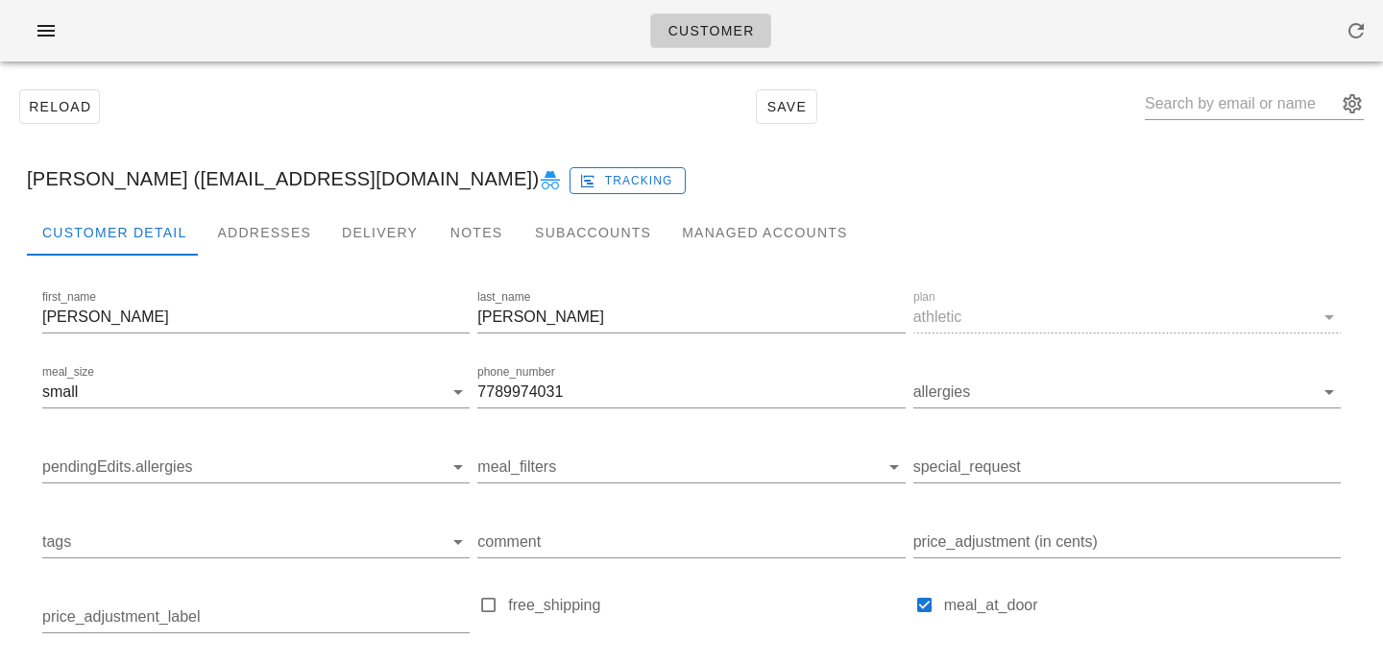
type input "[STREET_ADDRESS]"
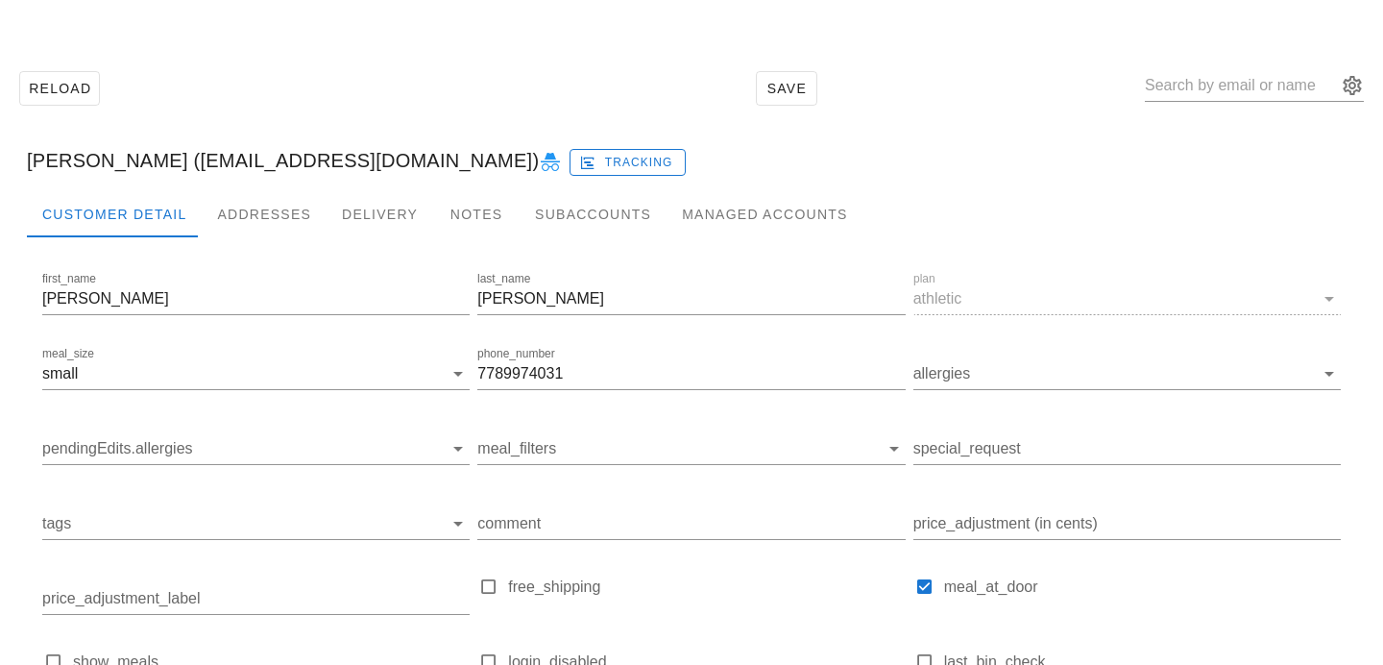
scroll to position [43, 0]
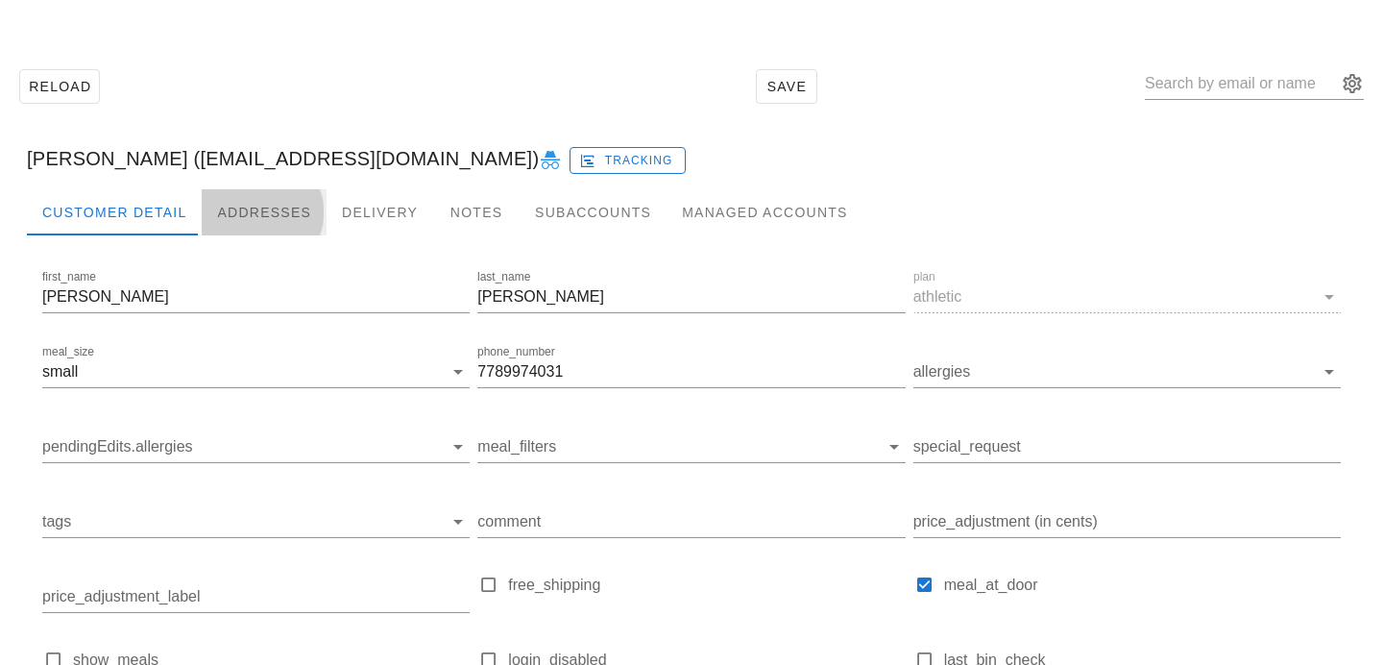
click at [296, 201] on div "Addresses" at bounding box center [264, 212] width 125 height 46
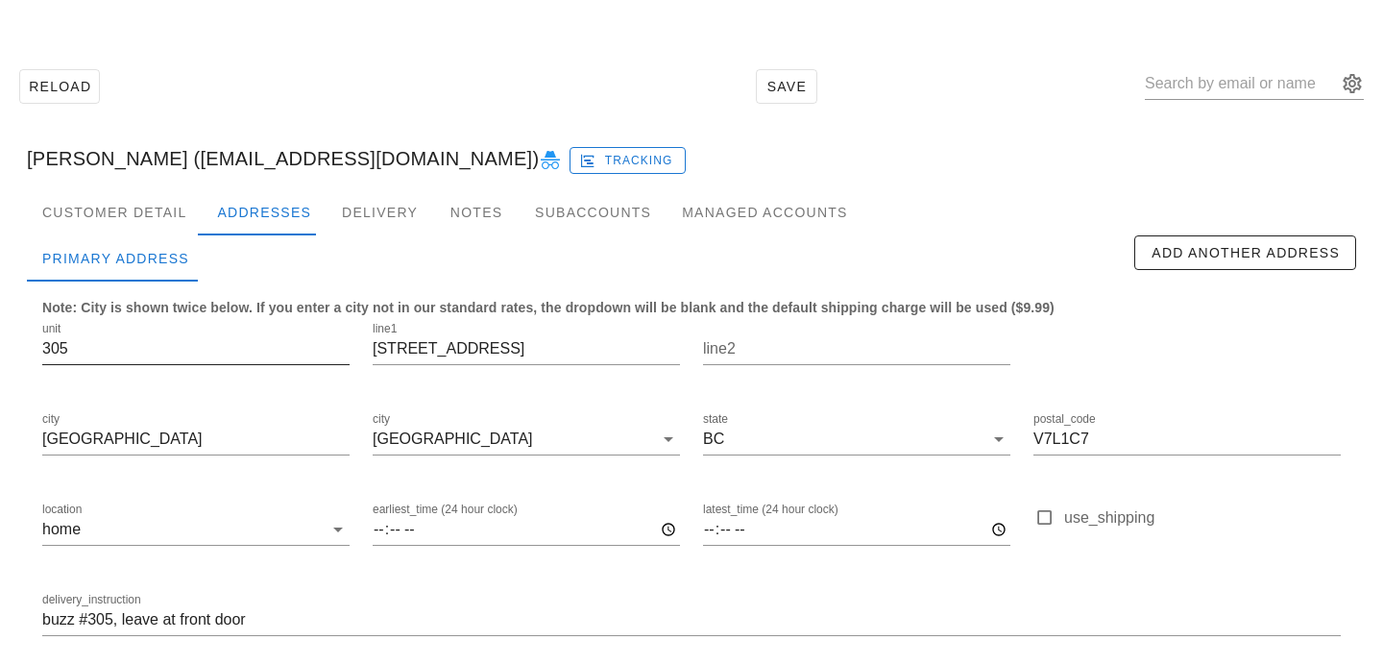
scroll to position [1, 0]
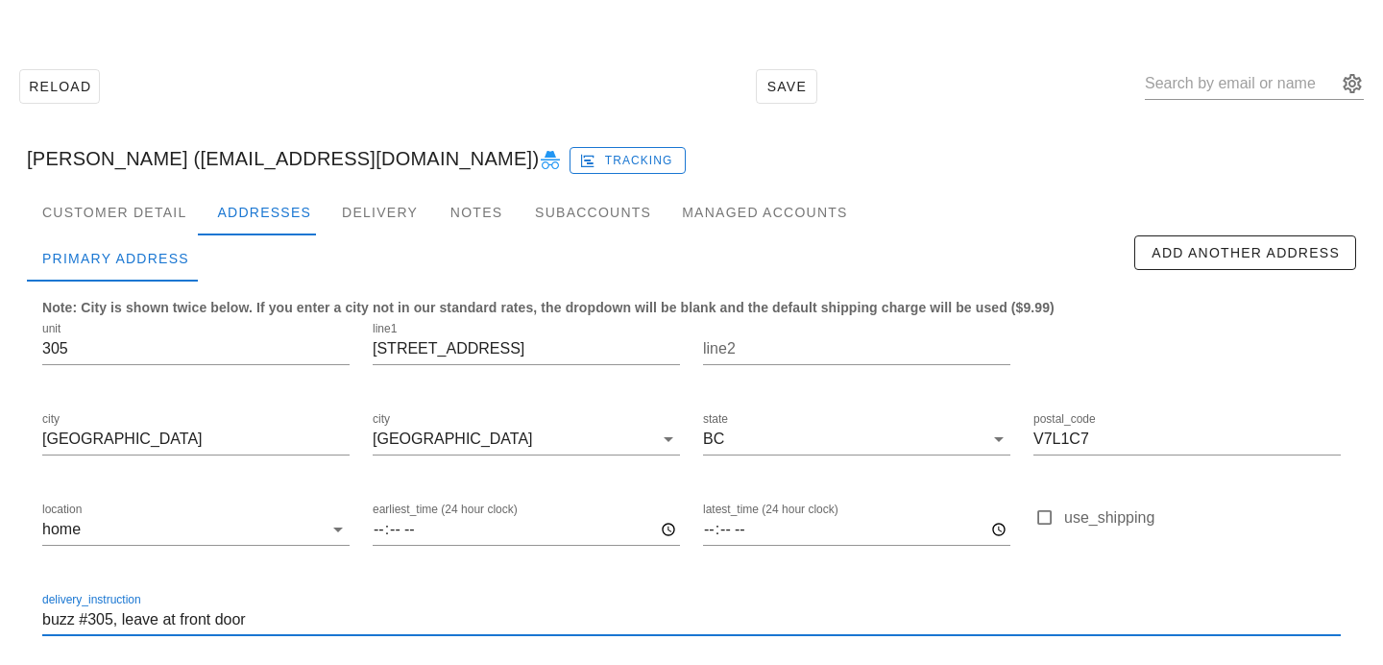
click at [42, 619] on input "buzz #305, leave at front door" at bounding box center [691, 619] width 1298 height 31
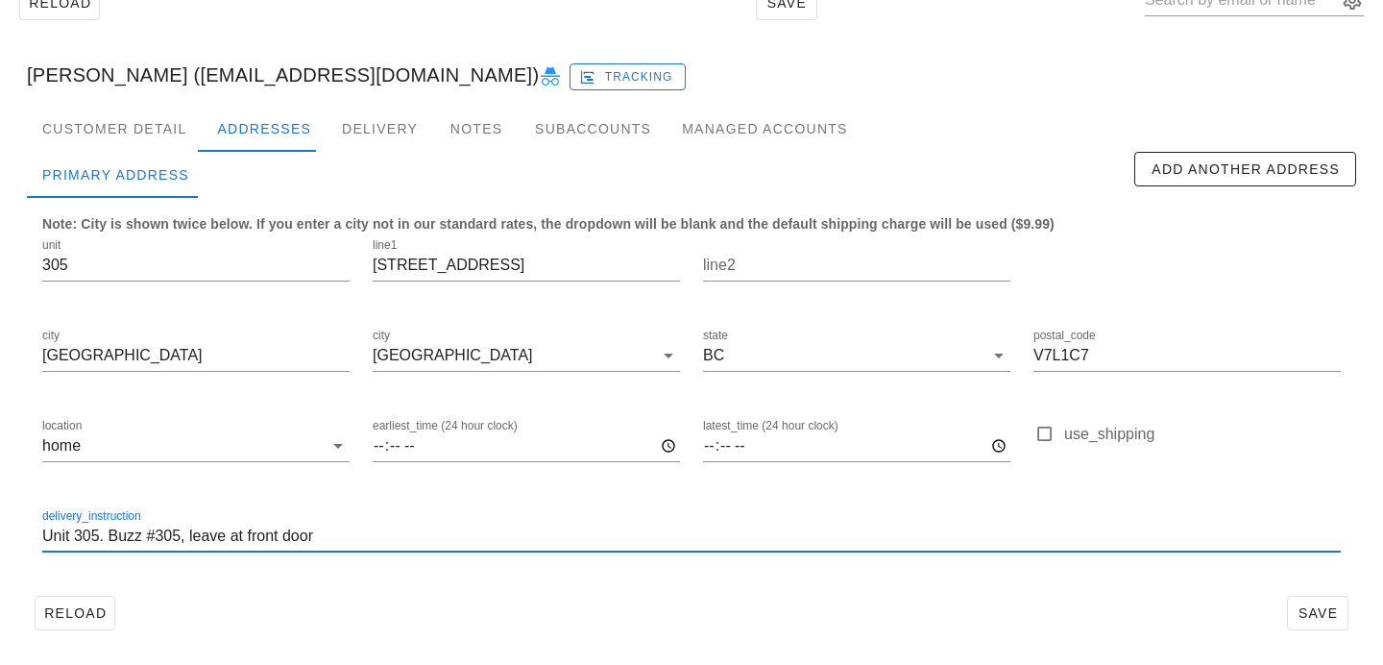
type input "Unit 305. Buzz #305, leave at front door"
click at [940, 593] on div "Reload Save" at bounding box center [691, 613] width 1329 height 50
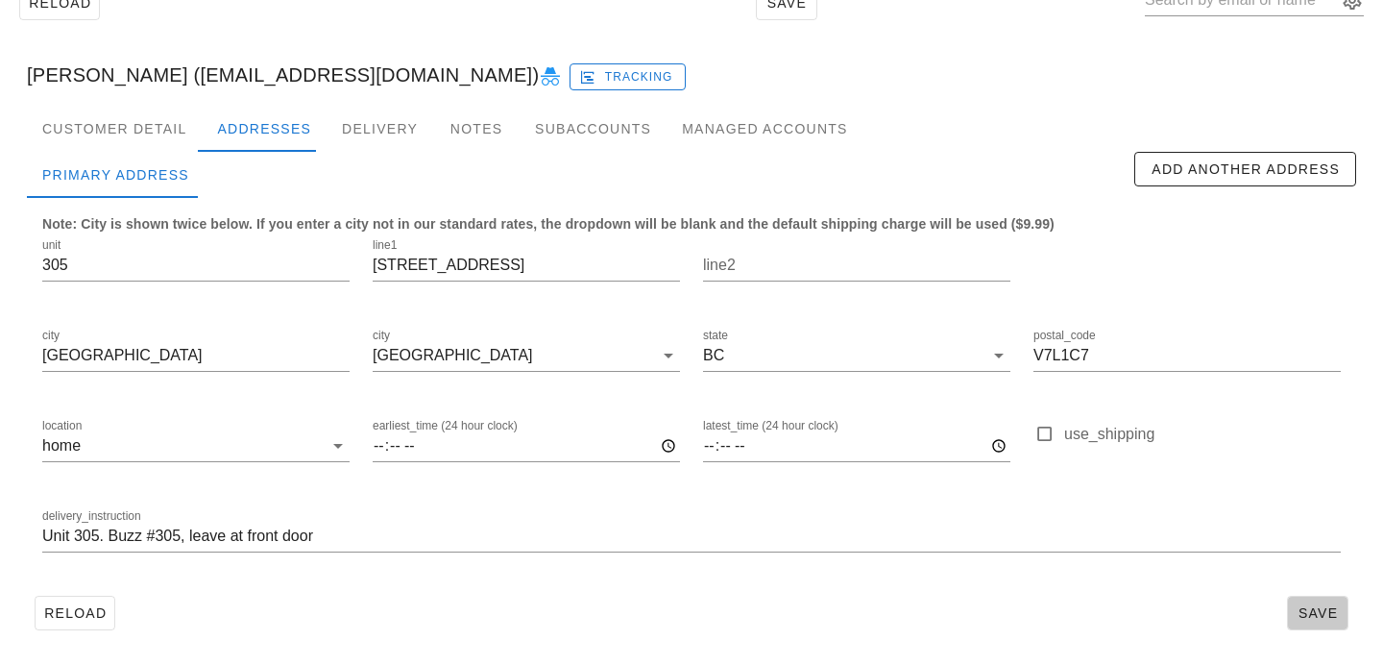
click at [1320, 612] on span "Save" at bounding box center [1317, 612] width 44 height 15
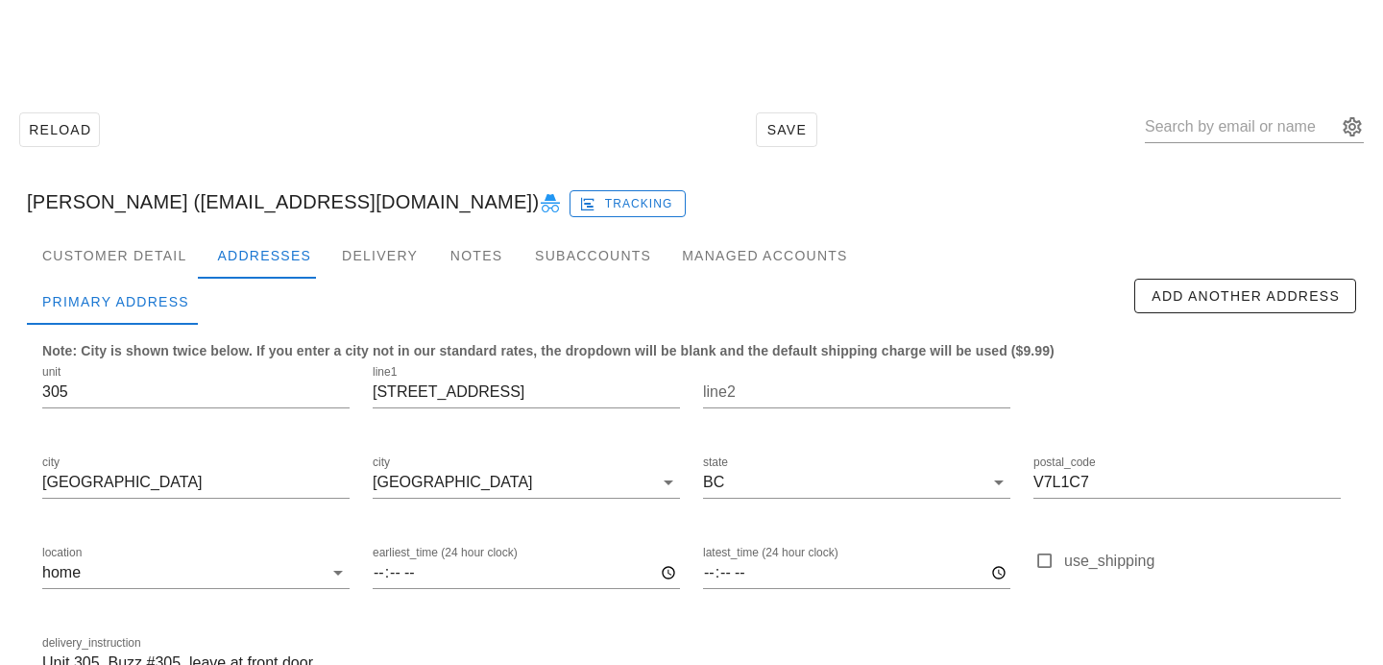
scroll to position [127, 0]
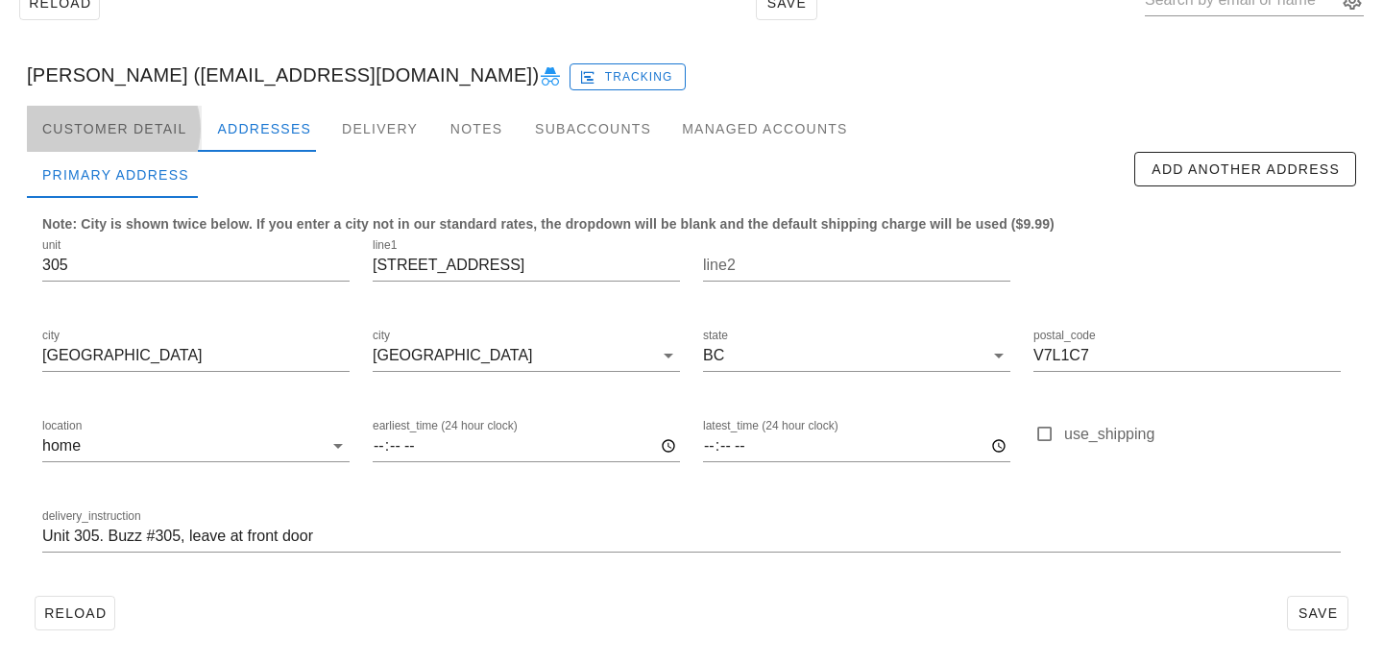
click at [145, 132] on div "Customer Detail" at bounding box center [114, 129] width 175 height 46
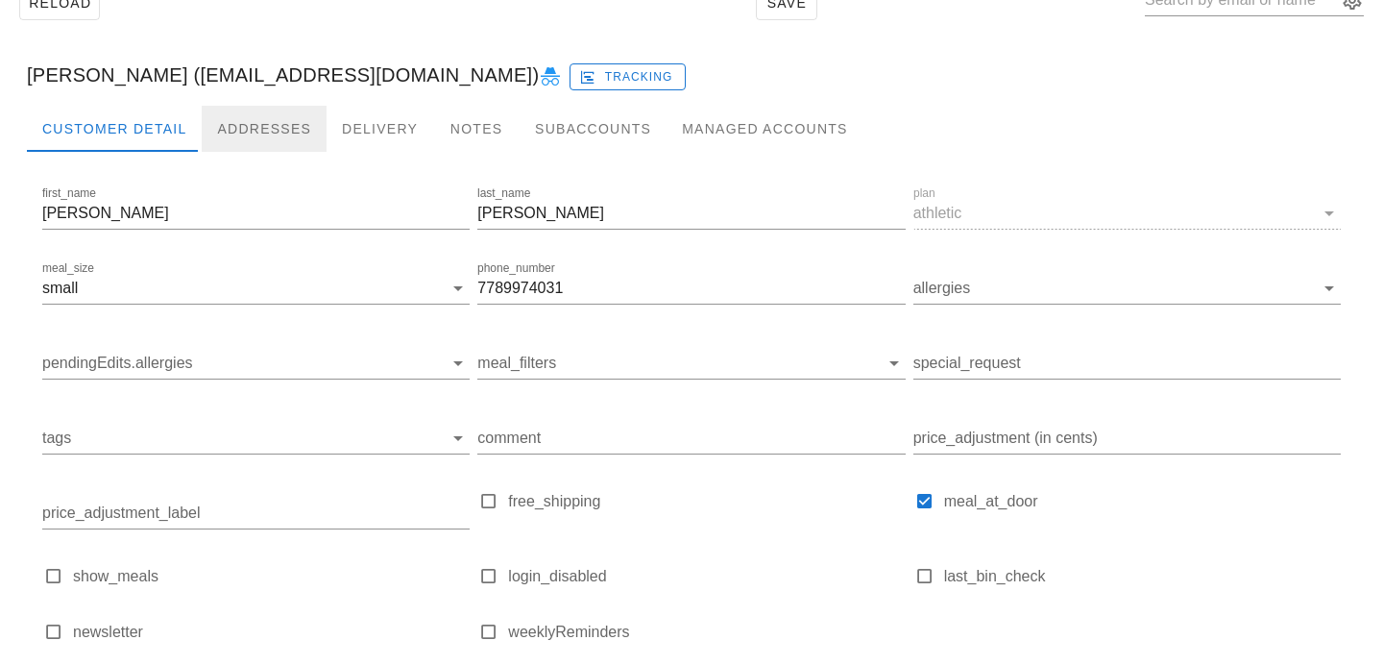
click at [253, 137] on div "Addresses" at bounding box center [264, 129] width 125 height 46
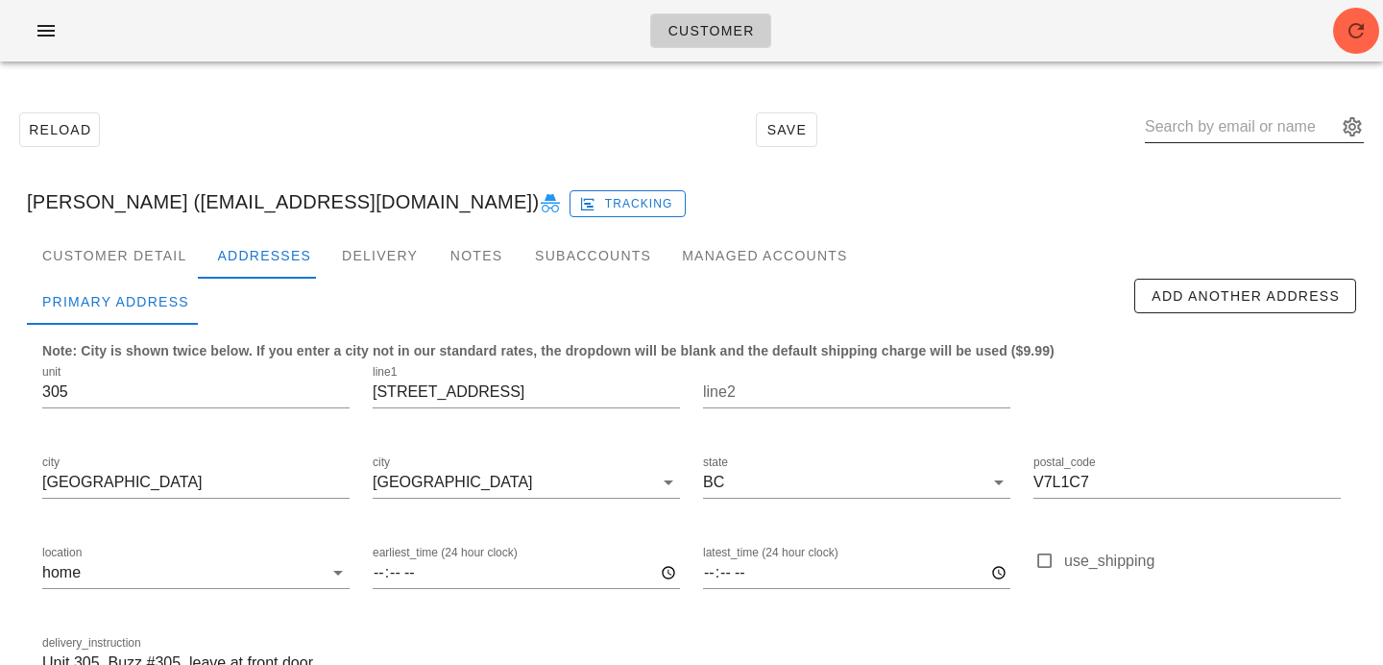
click at [1222, 139] on input "text" at bounding box center [1241, 126] width 192 height 31
paste input "sljenny33@gmail.com"
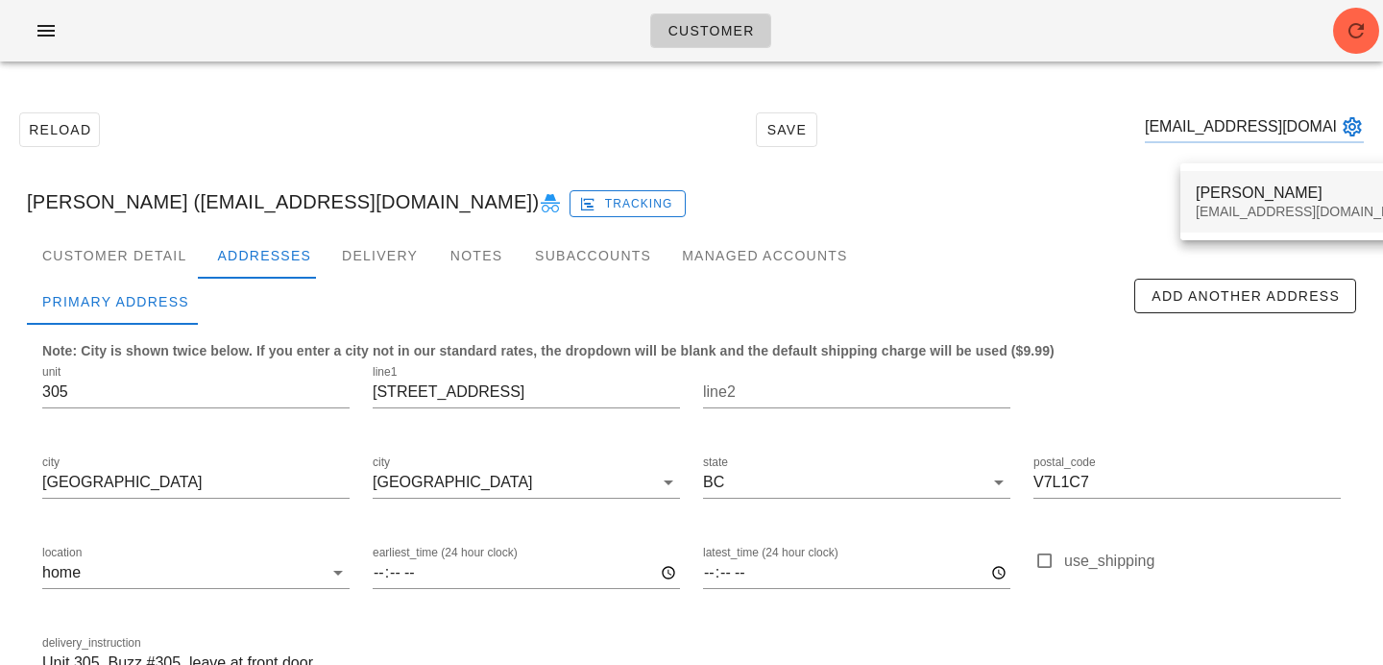
type input "sljenny33@gmail.com"
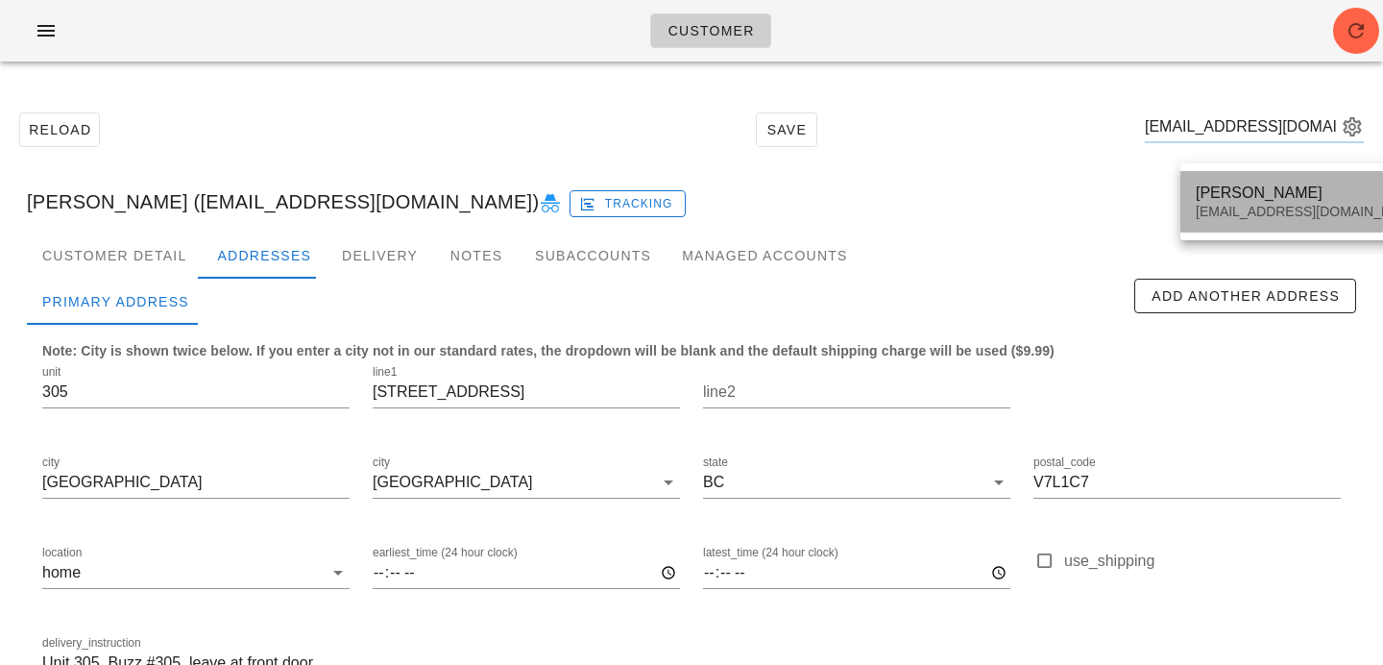
click at [1245, 214] on div "SLJENNY33@GMAIL.Com" at bounding box center [1310, 212] width 228 height 16
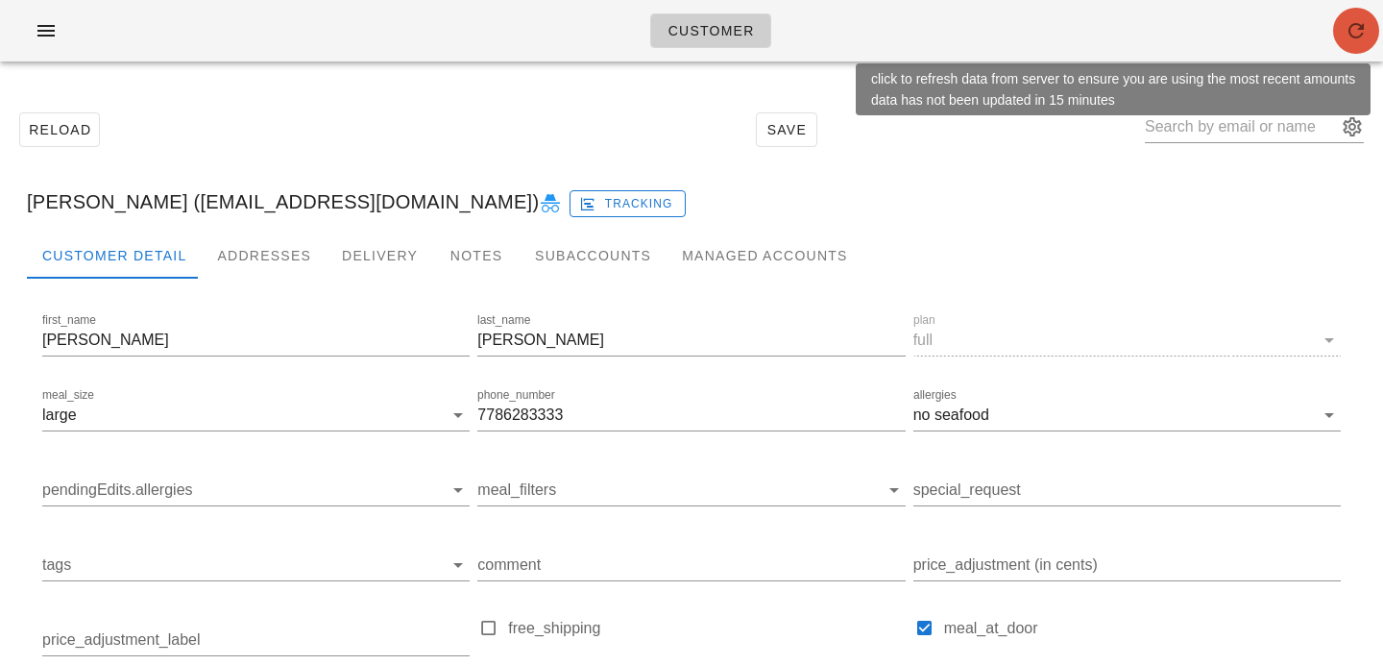
click at [1366, 31] on icon "button" at bounding box center [1355, 30] width 23 height 23
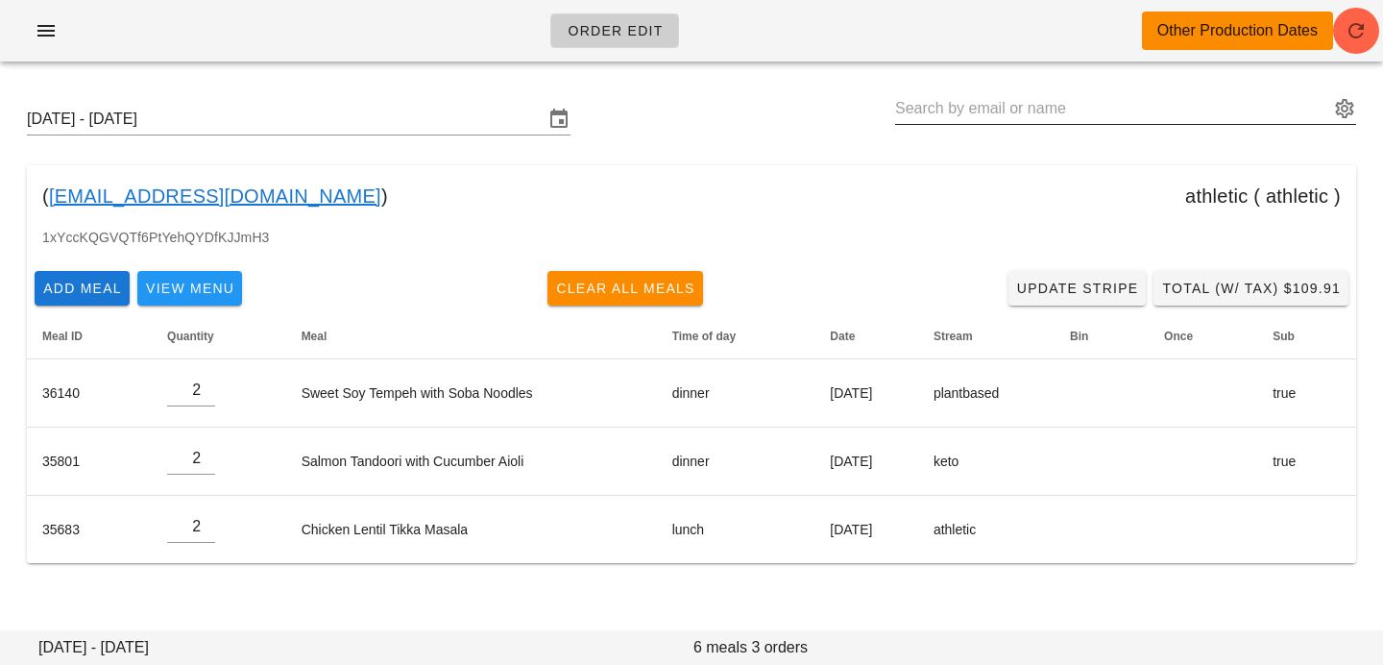
click at [1013, 110] on input "text" at bounding box center [1112, 108] width 434 height 31
paste input "[EMAIL_ADDRESS][DOMAIN_NAME]"
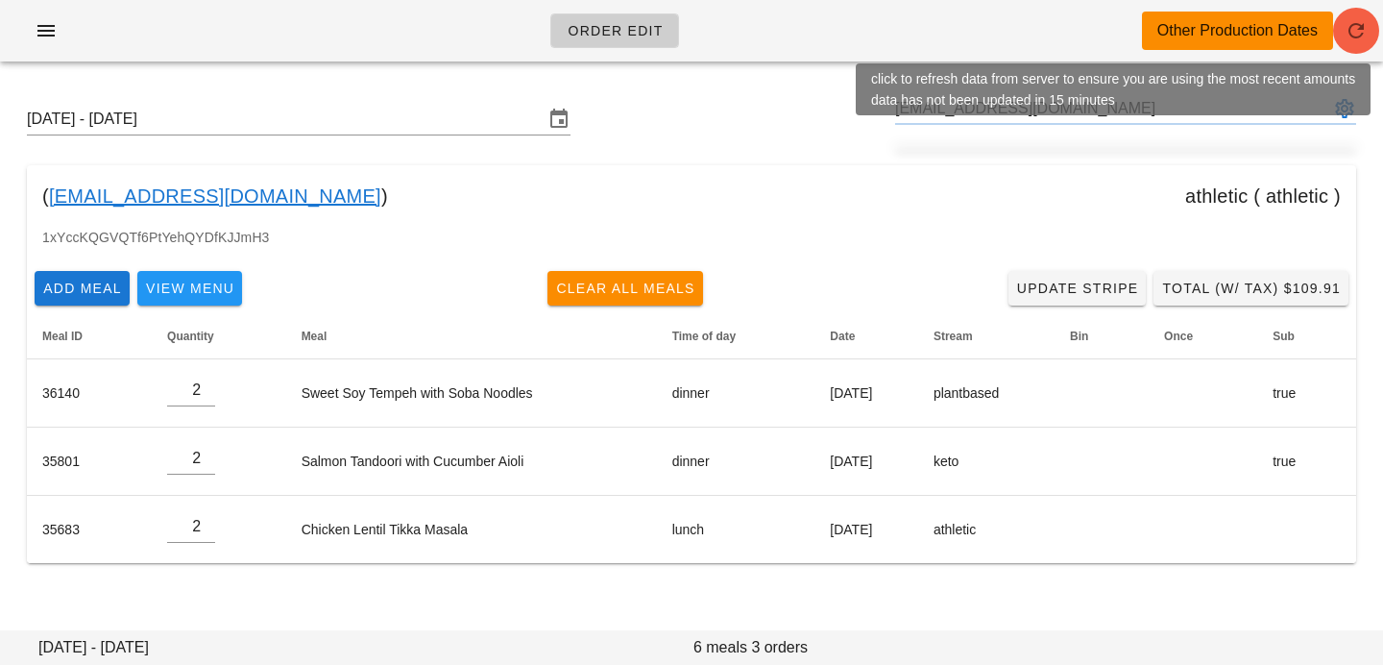
type input "[EMAIL_ADDRESS][DOMAIN_NAME]"
click at [1367, 26] on icon "button" at bounding box center [1355, 30] width 23 height 23
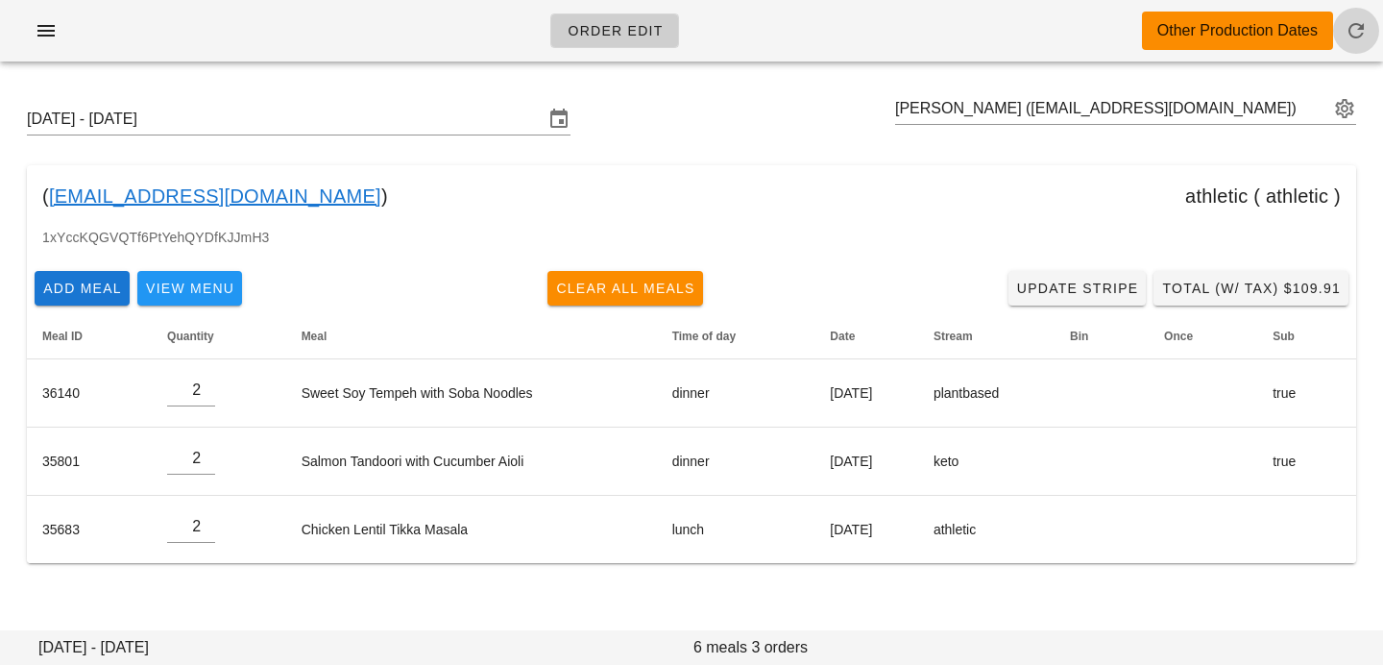
click at [1344, 20] on icon "button" at bounding box center [1355, 30] width 23 height 23
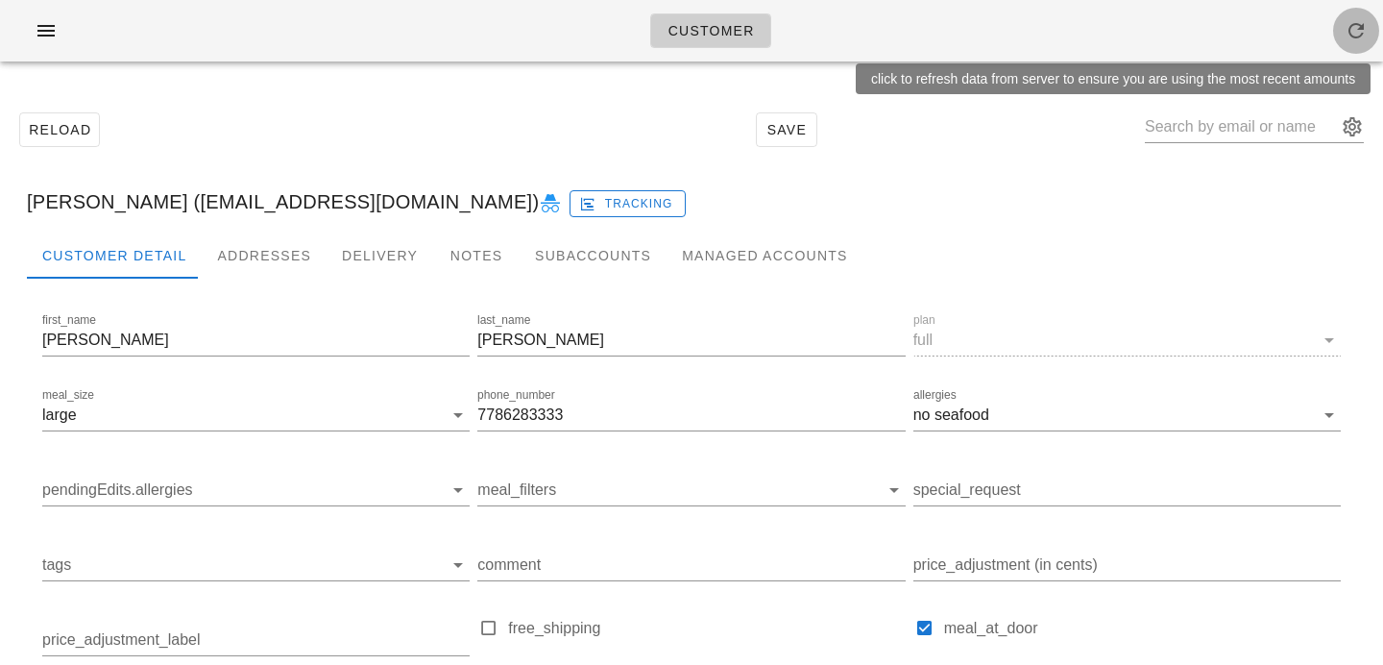
click at [1366, 31] on icon "button" at bounding box center [1355, 30] width 23 height 23
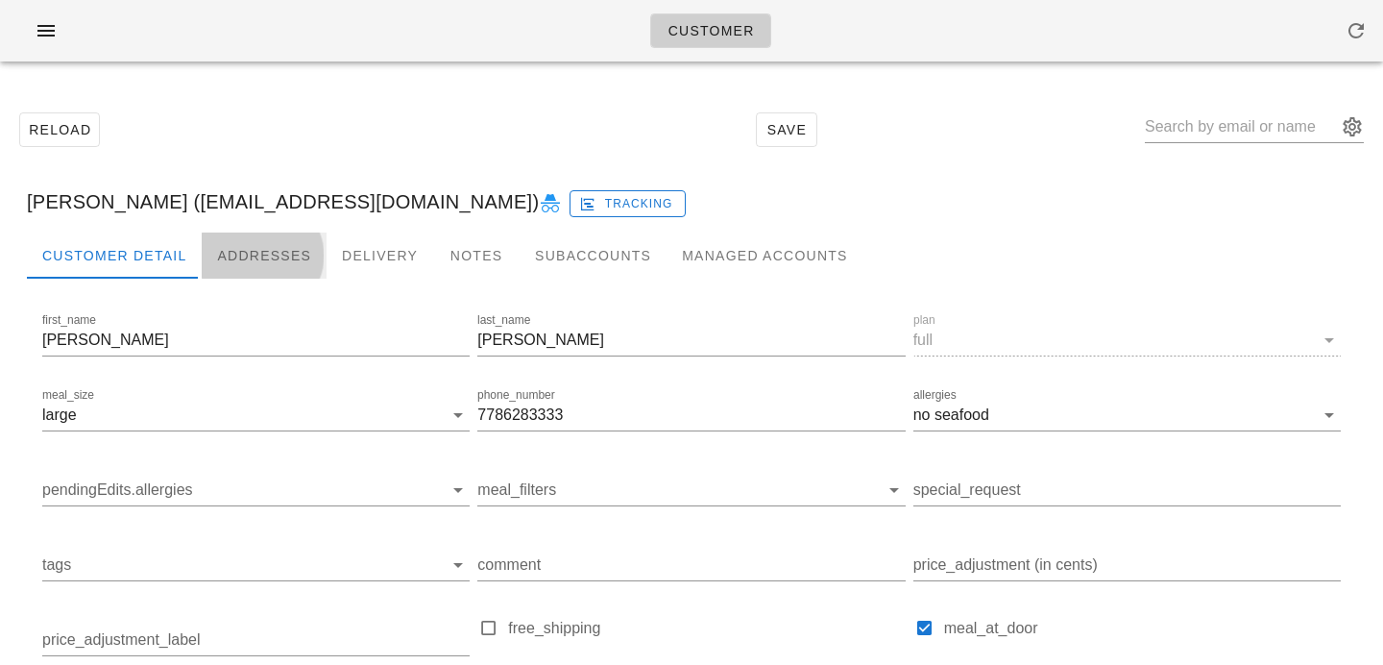
click at [235, 242] on div "Addresses" at bounding box center [264, 255] width 125 height 46
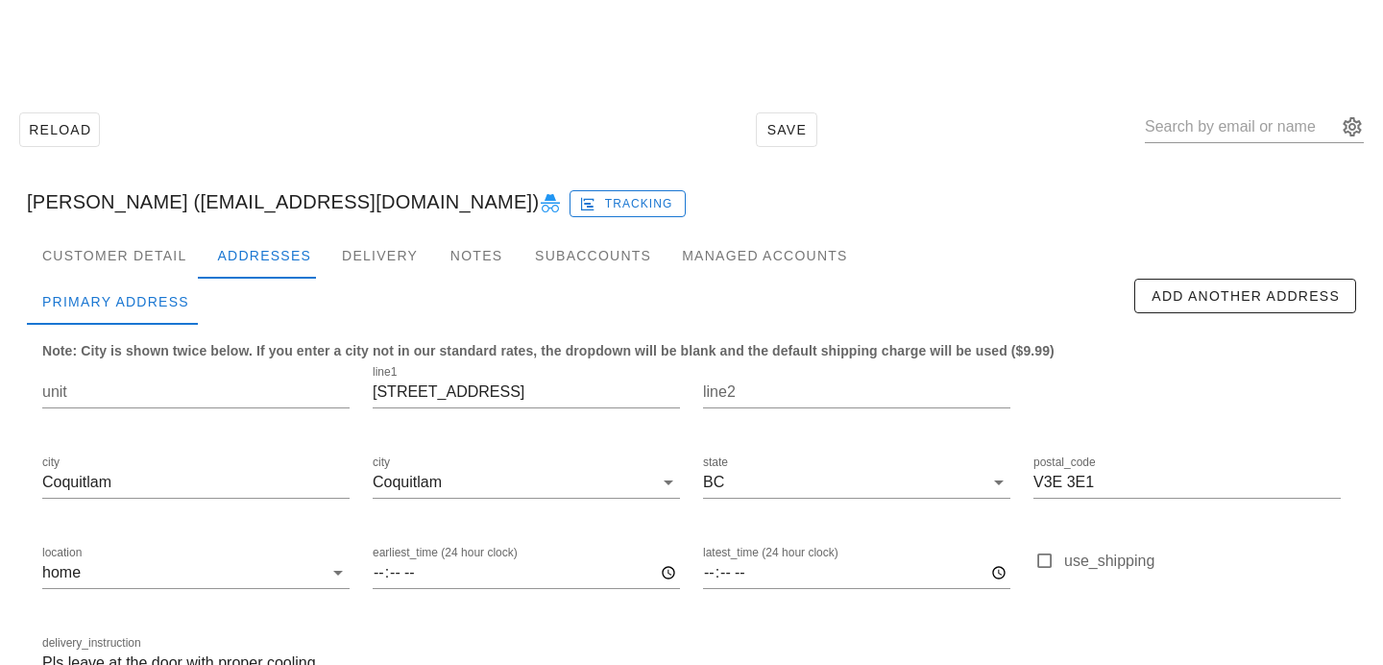
scroll to position [127, 0]
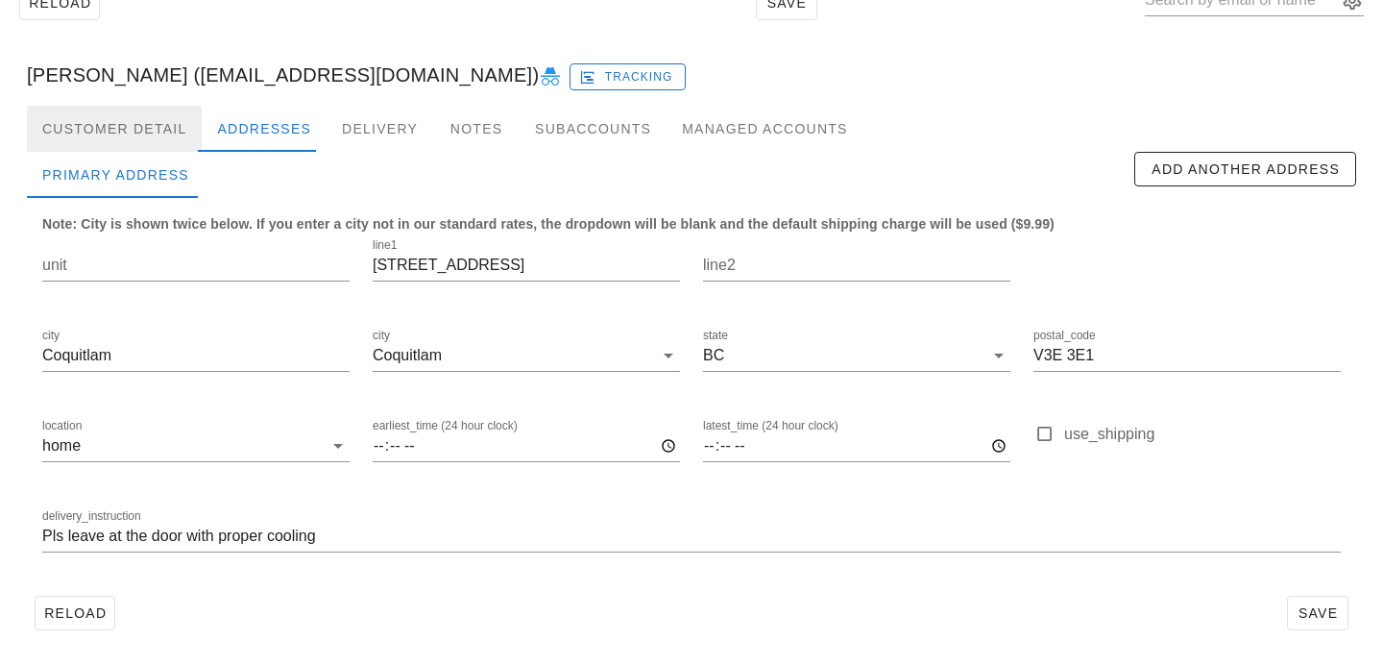
click at [175, 116] on div "Customer Detail" at bounding box center [114, 129] width 175 height 46
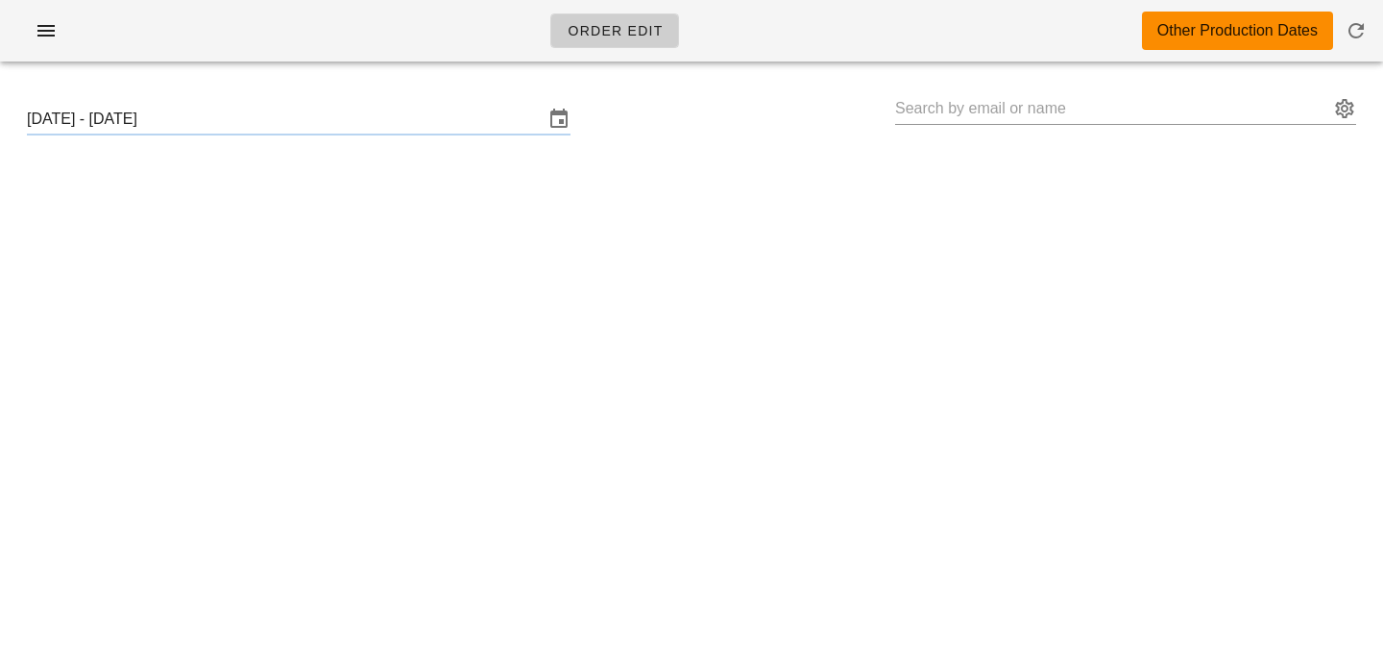
type input "[PERSON_NAME] ([EMAIL_ADDRESS][DOMAIN_NAME])"
